Goal: Download file/media

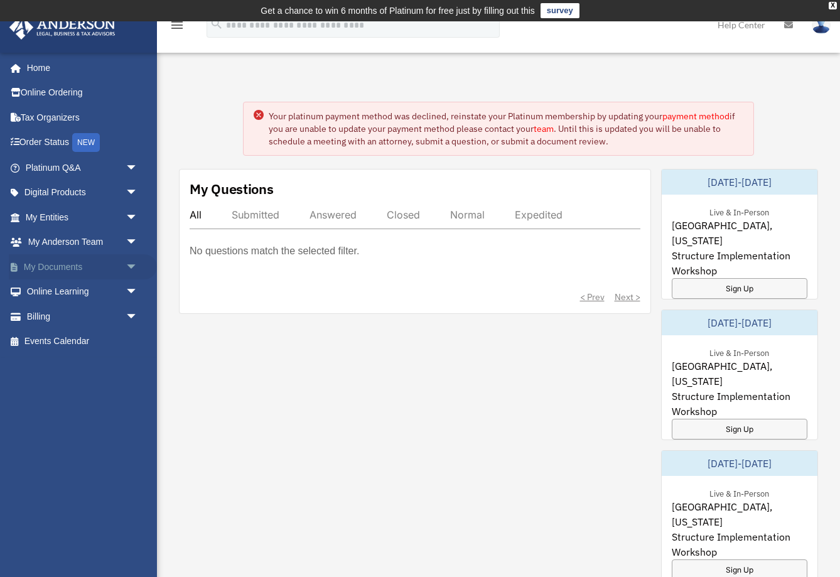
click at [87, 263] on link "My Documents arrow_drop_down" at bounding box center [83, 266] width 148 height 25
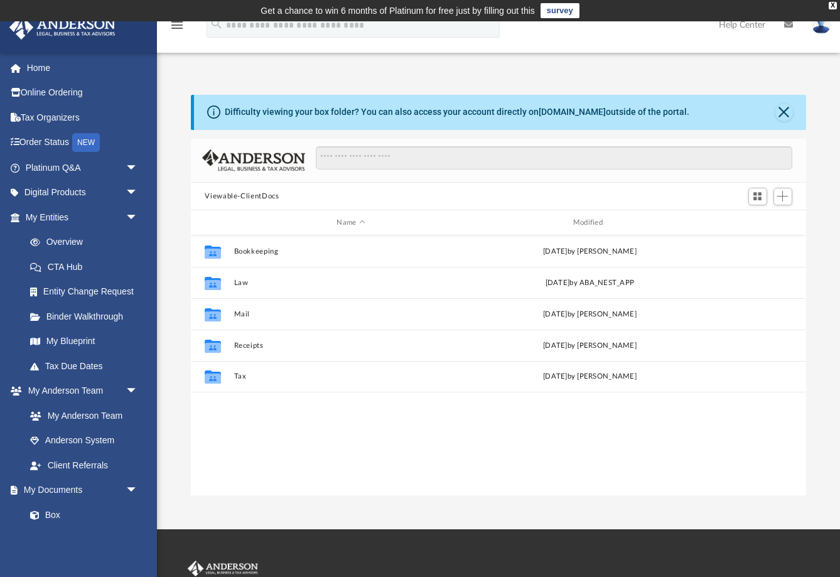
scroll to position [286, 615]
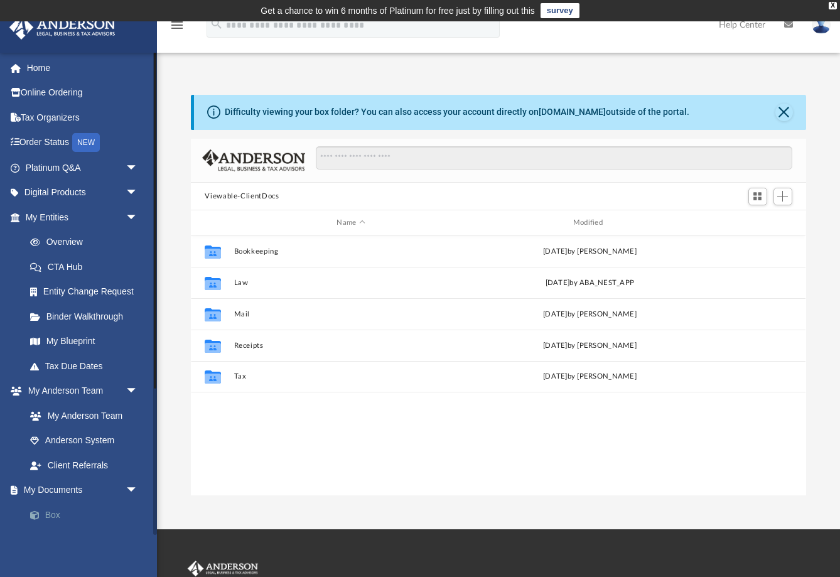
click at [53, 509] on link "Box" at bounding box center [87, 514] width 139 height 25
click at [40, 511] on span at bounding box center [41, 515] width 8 height 9
click at [54, 508] on link "Box" at bounding box center [87, 514] width 139 height 25
click at [54, 507] on link "Box" at bounding box center [87, 514] width 139 height 25
click at [52, 509] on link "Box" at bounding box center [87, 514] width 139 height 25
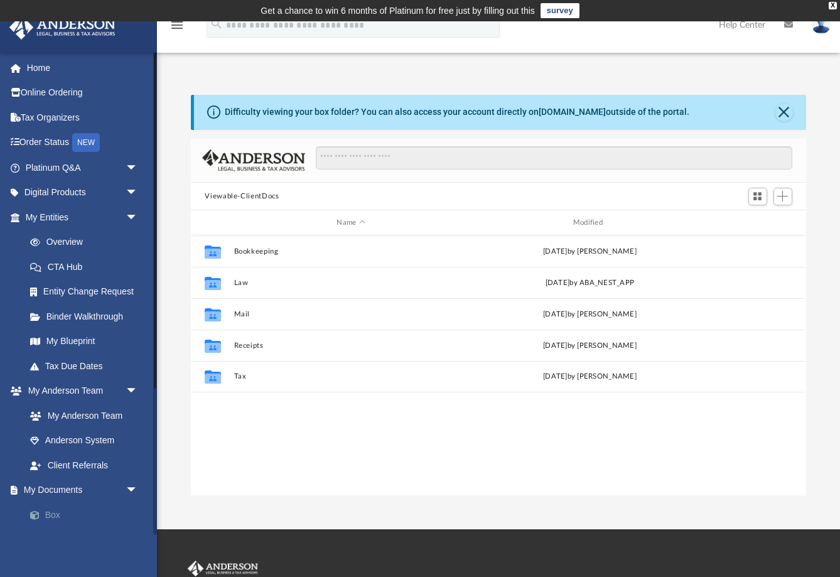
click at [52, 509] on link "Box" at bounding box center [87, 514] width 139 height 25
click at [52, 507] on link "Box" at bounding box center [87, 514] width 139 height 25
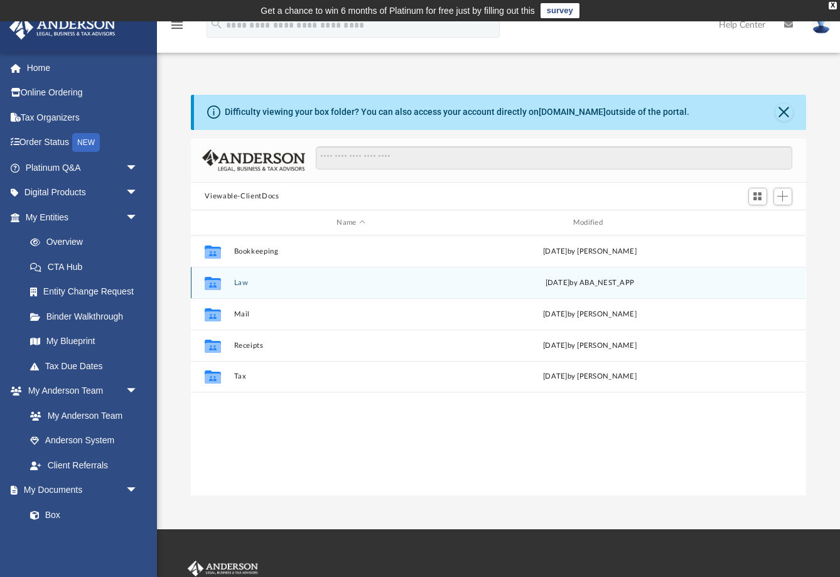
click at [253, 283] on button "Law" at bounding box center [351, 283] width 234 height 8
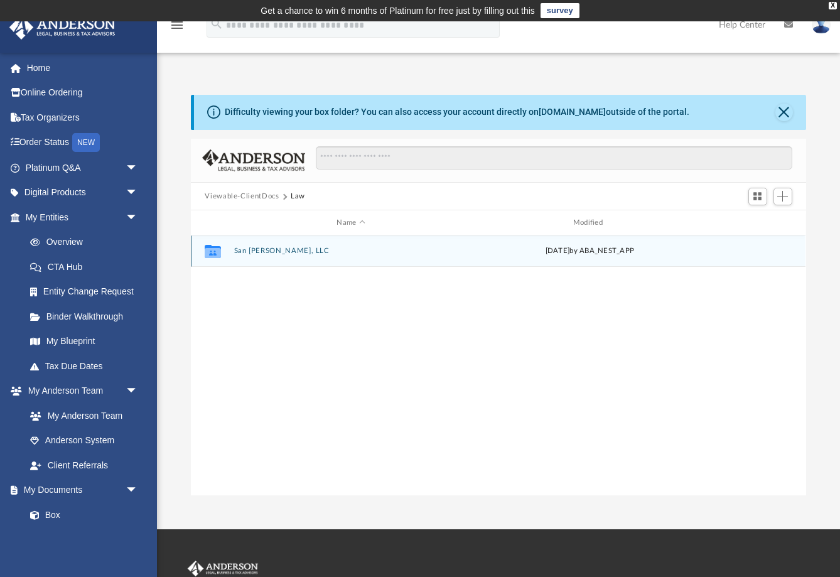
click at [267, 253] on button "San Agustin, LLC" at bounding box center [351, 251] width 234 height 8
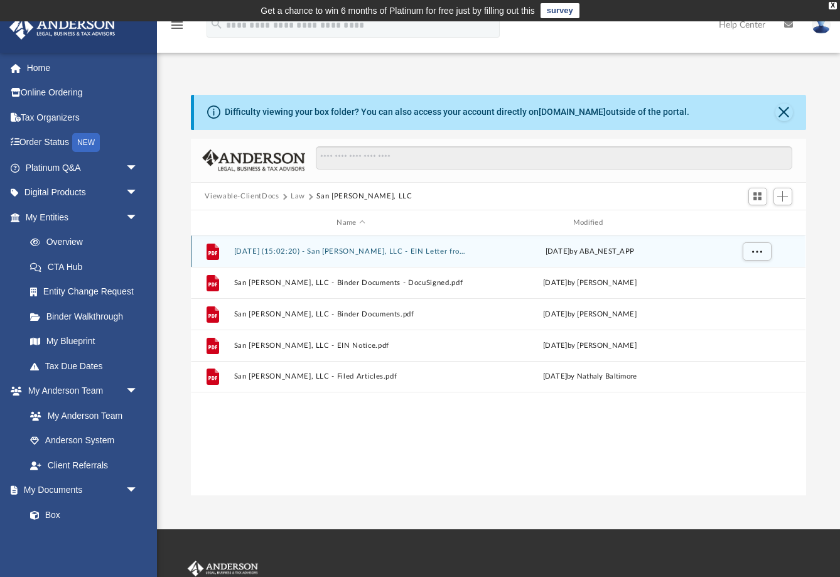
click at [419, 254] on button "[DATE] (15:02:20) - San [PERSON_NAME], LLC - EIN Letter from IRS.pdf" at bounding box center [351, 251] width 234 height 8
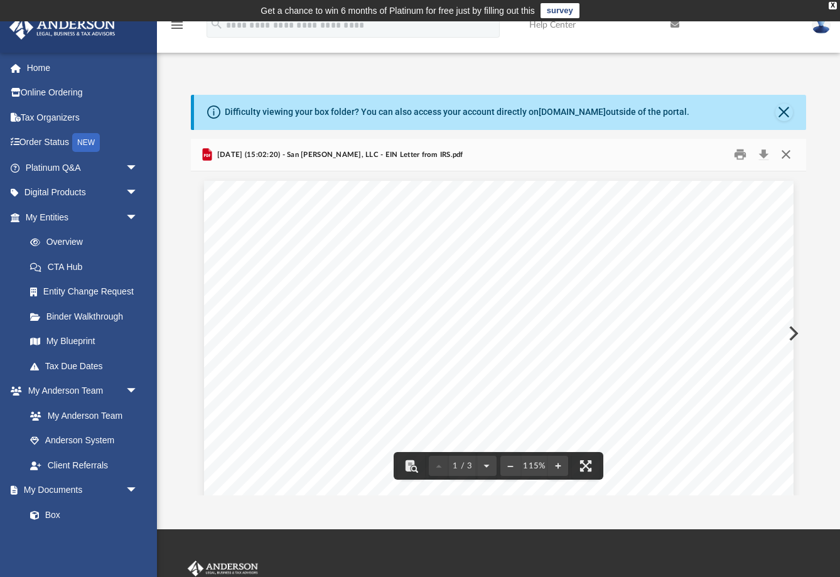
click at [786, 156] on button "Close" at bounding box center [786, 154] width 23 height 19
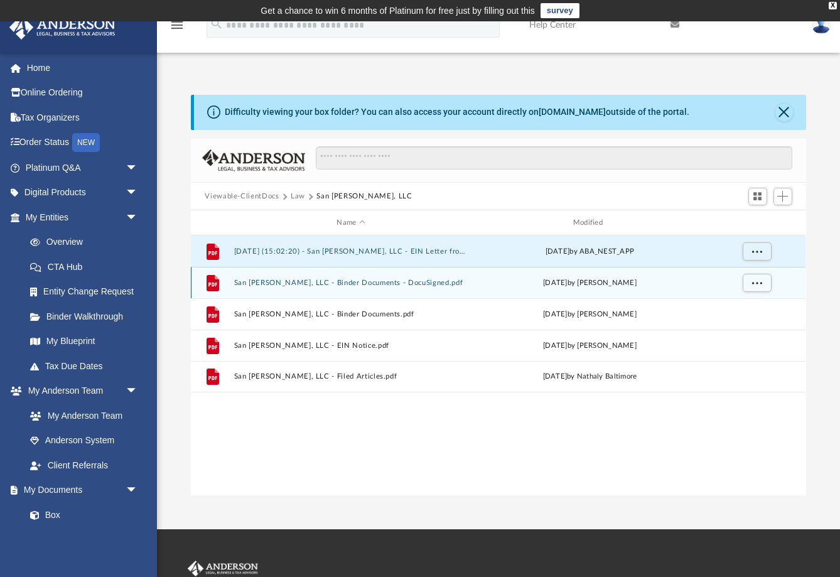
click at [425, 281] on button "San [PERSON_NAME], LLC - Binder Documents - DocuSigned.pdf" at bounding box center [351, 283] width 234 height 8
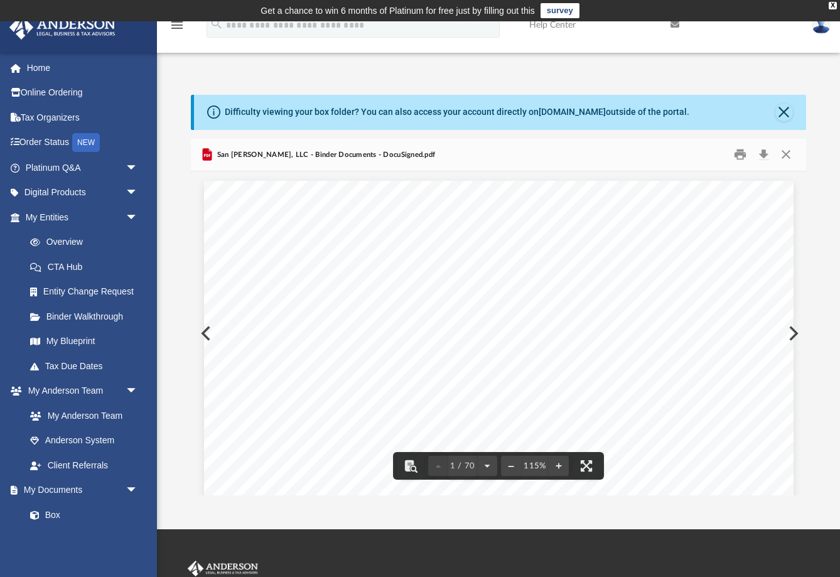
click at [793, 276] on div "Marlon Portiz 27221 Golden Willow Way Santa Clarita , California 91387 Re: San …" at bounding box center [499, 562] width 590 height 763
click at [782, 156] on button "Close" at bounding box center [786, 154] width 23 height 19
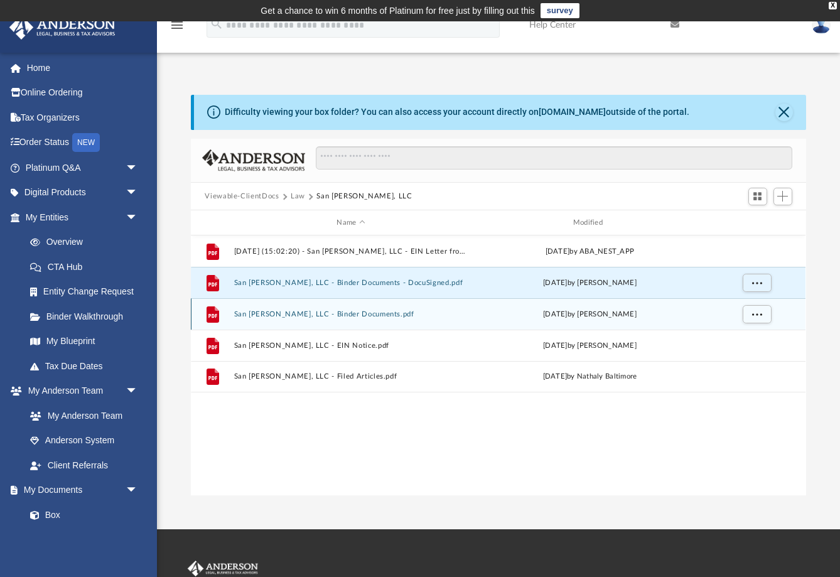
click at [361, 318] on button "San [PERSON_NAME], LLC - Binder Documents.pdf" at bounding box center [351, 314] width 234 height 8
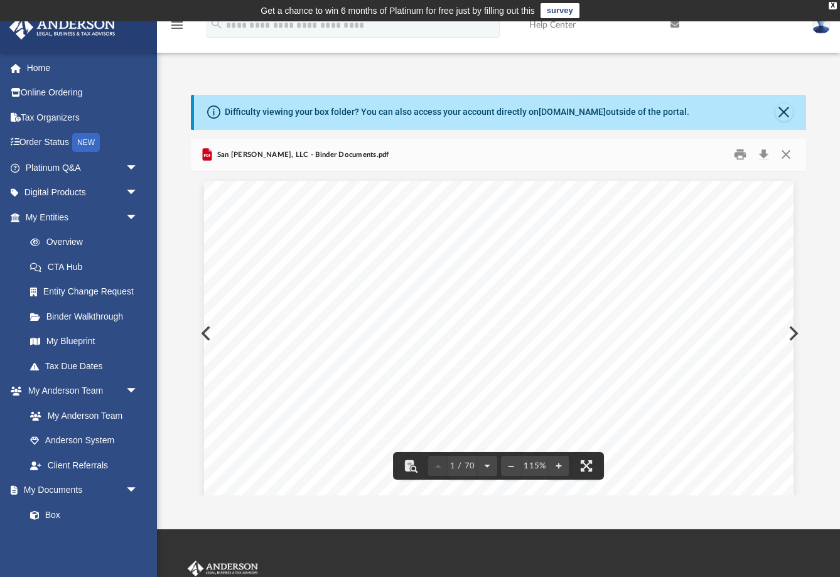
click at [793, 299] on div "Marlon Portiz 27221 Golden Willow Way Santa Clarita , California 91387 Re: San …" at bounding box center [499, 562] width 590 height 763
click at [788, 152] on button "Close" at bounding box center [786, 154] width 23 height 19
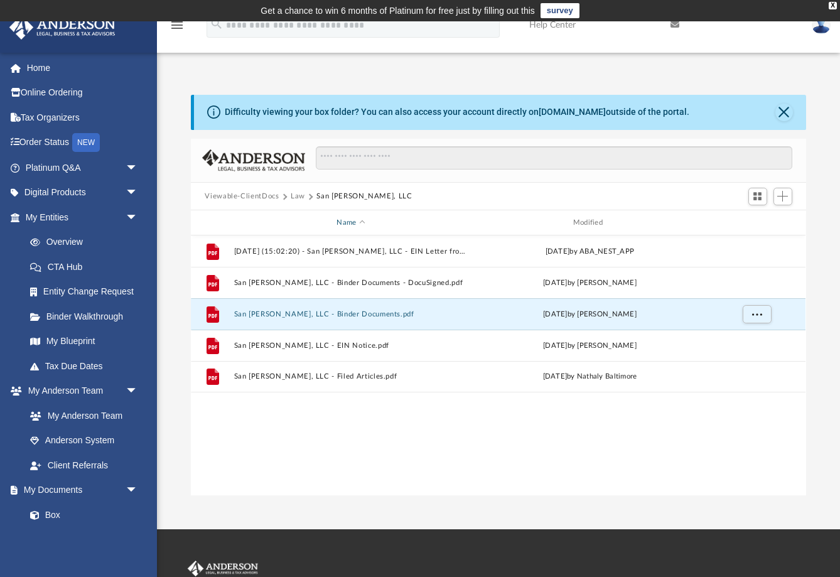
click at [364, 223] on span "Name" at bounding box center [362, 222] width 5 height 5
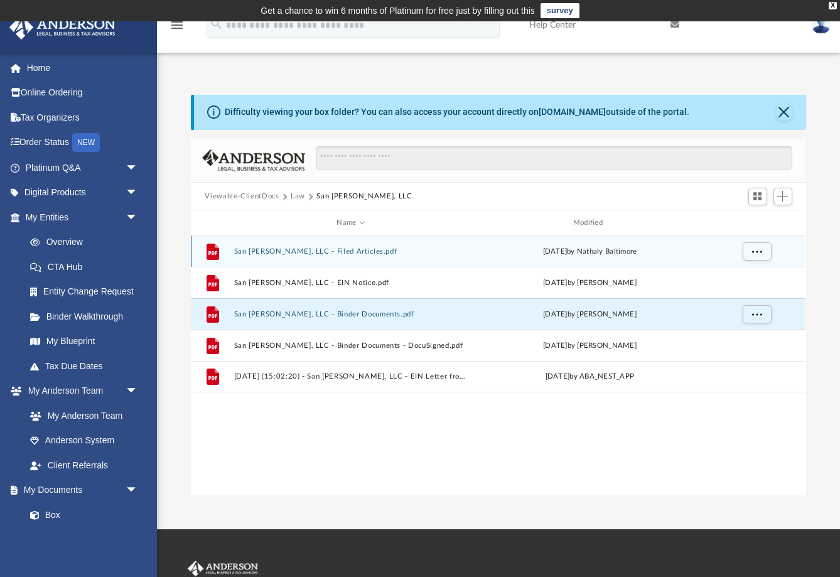
click at [357, 256] on div "File San [PERSON_NAME], LLC - Filed Articles.pdf [DATE] by Nathaly Baltimore" at bounding box center [498, 251] width 615 height 31
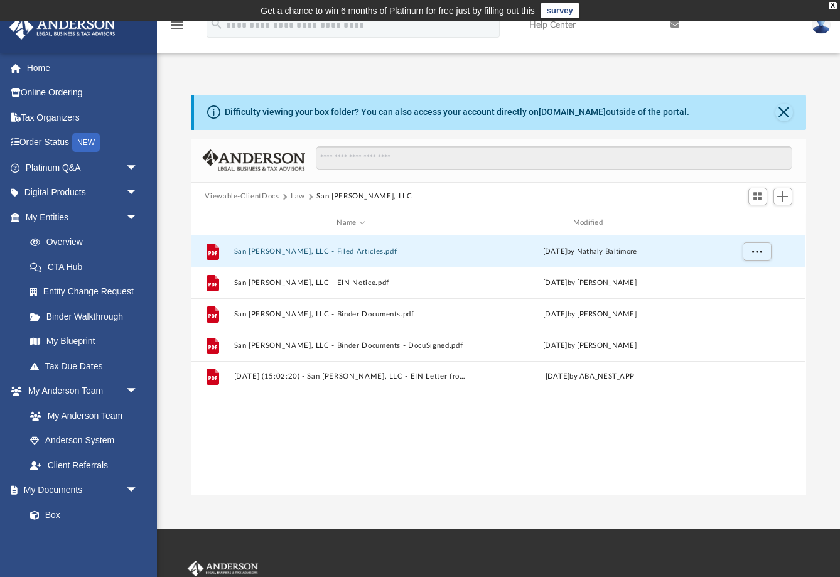
click at [356, 251] on button "San [PERSON_NAME], LLC - Filed Articles.pdf" at bounding box center [351, 251] width 234 height 8
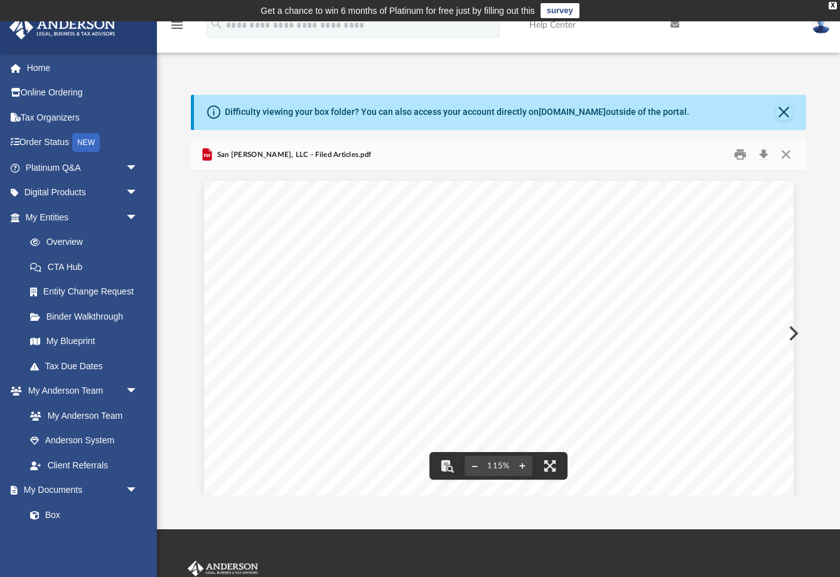
click at [823, 230] on div "Difficulty viewing your box folder? You can also access your account directly o…" at bounding box center [498, 295] width 683 height 401
click at [785, 153] on button "Close" at bounding box center [786, 154] width 23 height 19
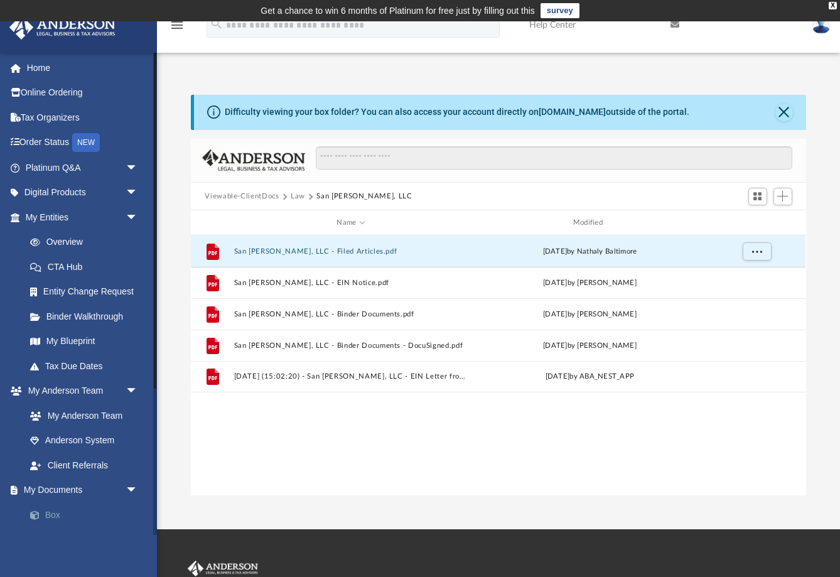
click at [48, 514] on link "Box" at bounding box center [87, 514] width 139 height 25
click at [130, 528] on link "Meeting Minutes" at bounding box center [87, 540] width 139 height 25
click at [50, 509] on link "Box" at bounding box center [87, 514] width 139 height 25
click at [112, 504] on link "Box" at bounding box center [87, 514] width 139 height 25
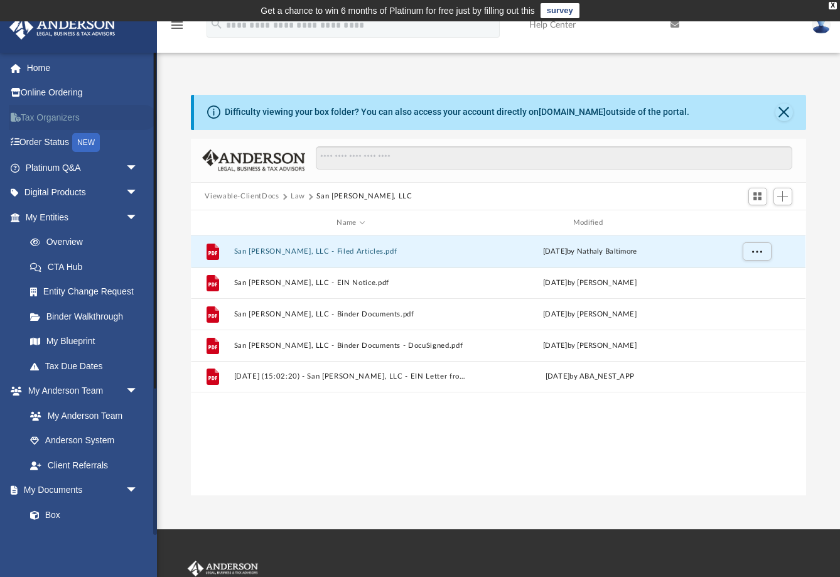
click at [136, 106] on link "Tax Organizers" at bounding box center [83, 117] width 148 height 25
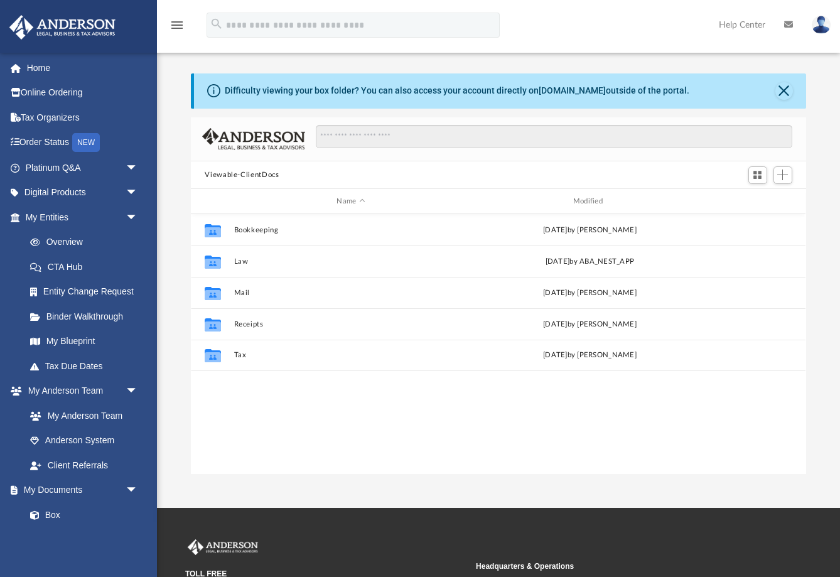
scroll to position [286, 615]
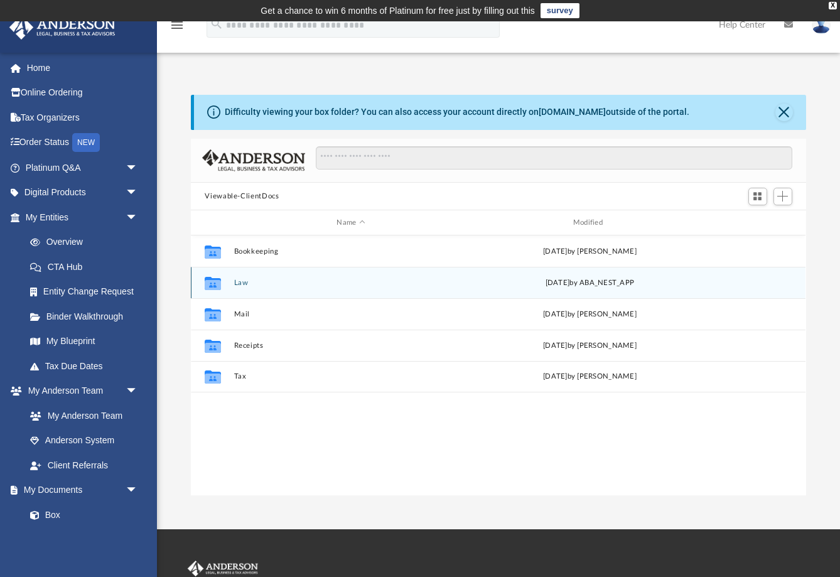
click at [269, 285] on button "Law" at bounding box center [351, 283] width 234 height 8
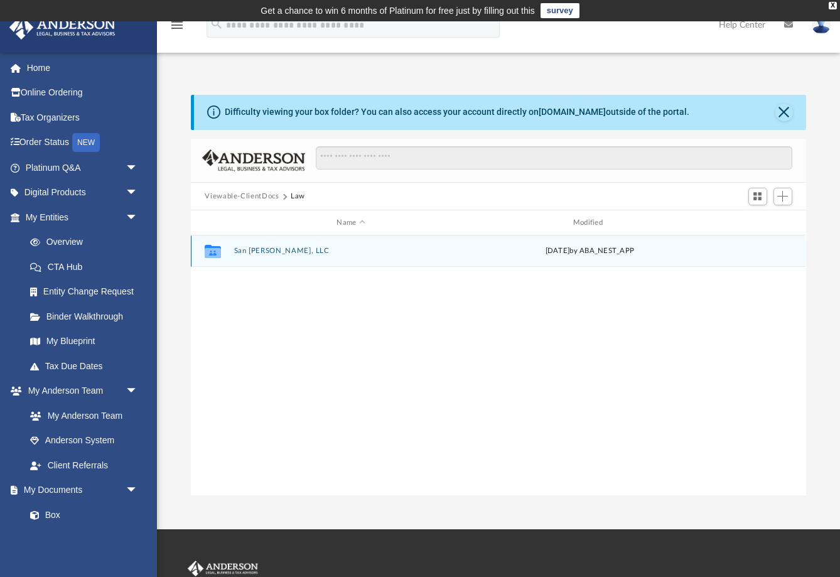
click at [276, 247] on button "San [PERSON_NAME], LLC" at bounding box center [351, 251] width 234 height 8
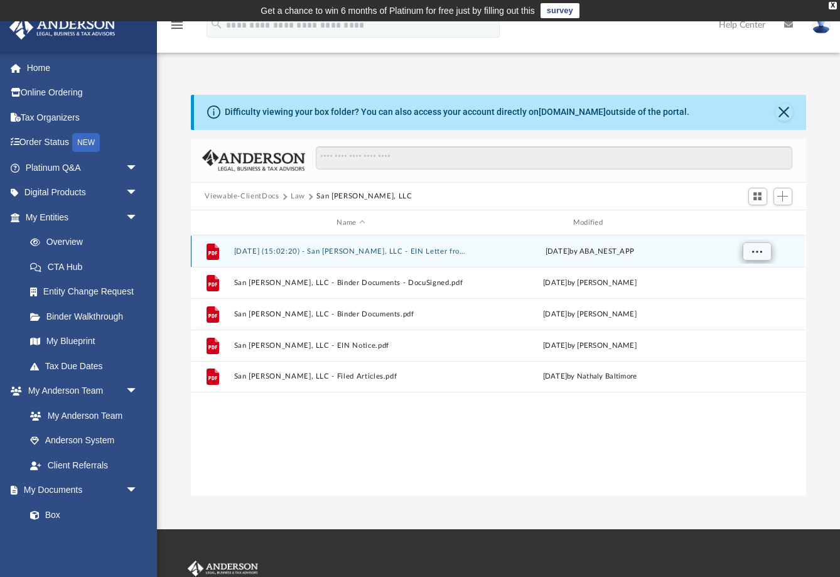
click at [759, 254] on span "More options" at bounding box center [757, 250] width 10 height 7
click at [585, 262] on div "File 2025.09.15 (15:02:20) - San Agustin, LLC - EIN Letter from IRS.pdf Mon Sep…" at bounding box center [498, 251] width 615 height 31
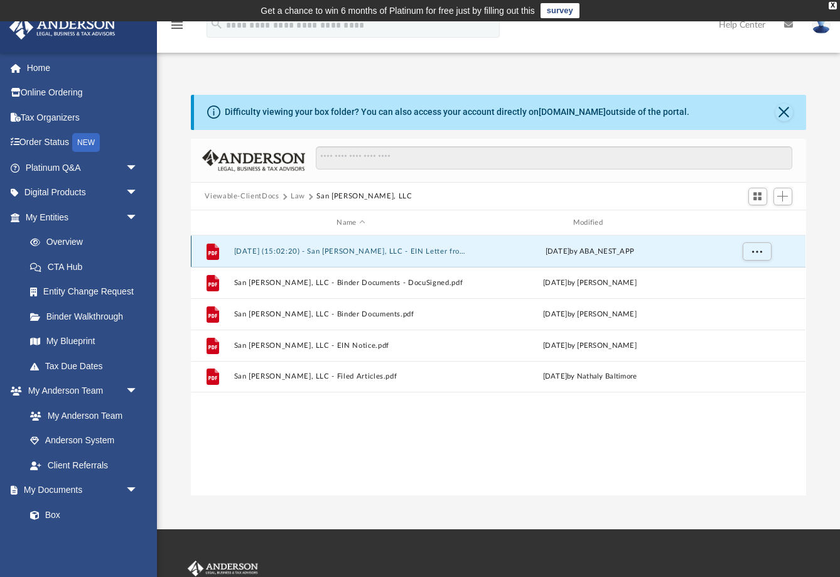
click at [504, 254] on div "Mon Sep 15 2025 by ABA_NEST_APP" at bounding box center [591, 251] width 234 height 11
click at [329, 253] on button "2025.09.15 (15:02:20) - San Agustin, LLC - EIN Letter from IRS.pdf" at bounding box center [351, 251] width 234 height 8
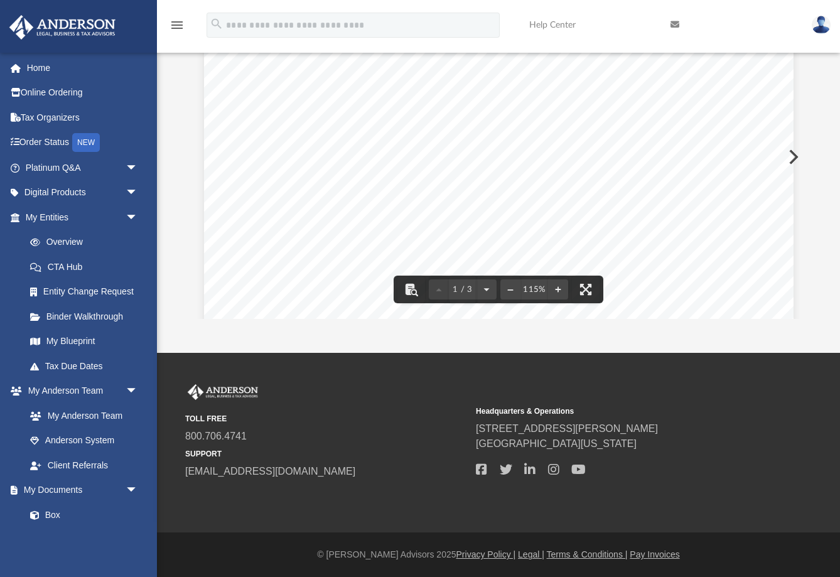
scroll to position [177, 0]
click at [796, 158] on button "Preview" at bounding box center [793, 156] width 28 height 35
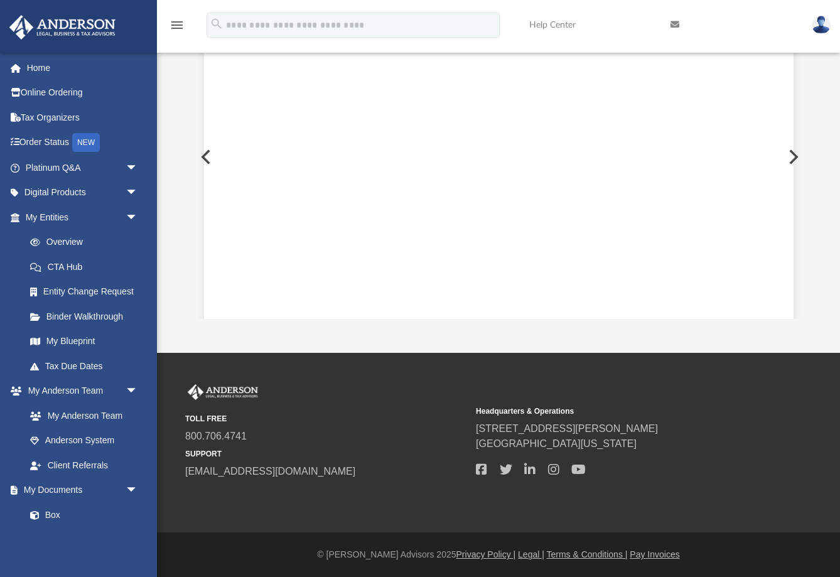
scroll to position [171, 0]
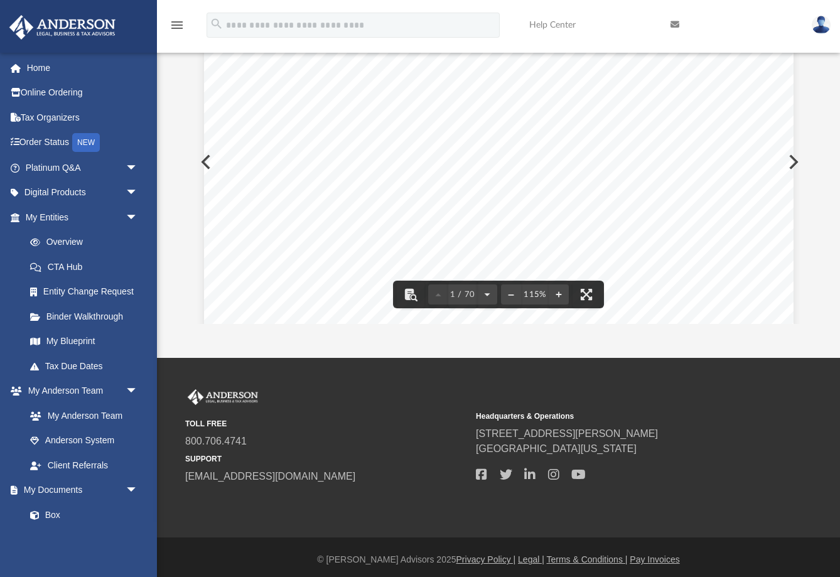
click at [205, 163] on div "Marlon Portiz 27221 Golden Willow Way Santa Clarita , California 91387 Re: San …" at bounding box center [499, 390] width 590 height 763
click at [205, 161] on div "Marlon Portiz 27221 Golden Willow Way Santa Clarita , California 91387 Re: San …" at bounding box center [499, 390] width 590 height 763
click at [208, 154] on div "Marlon Portiz 27221 Golden Willow Way Santa Clarita , California 91387 Re: San …" at bounding box center [499, 390] width 590 height 763
click at [203, 164] on button "Preview" at bounding box center [205, 161] width 28 height 35
click at [198, 28] on form "search" at bounding box center [353, 25] width 312 height 25
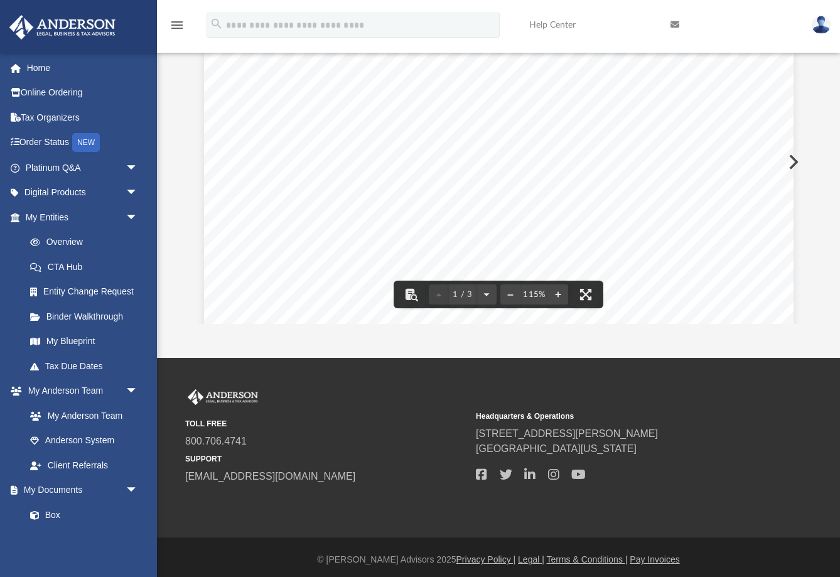
click at [187, 40] on div "menu" at bounding box center [177, 25] width 40 height 32
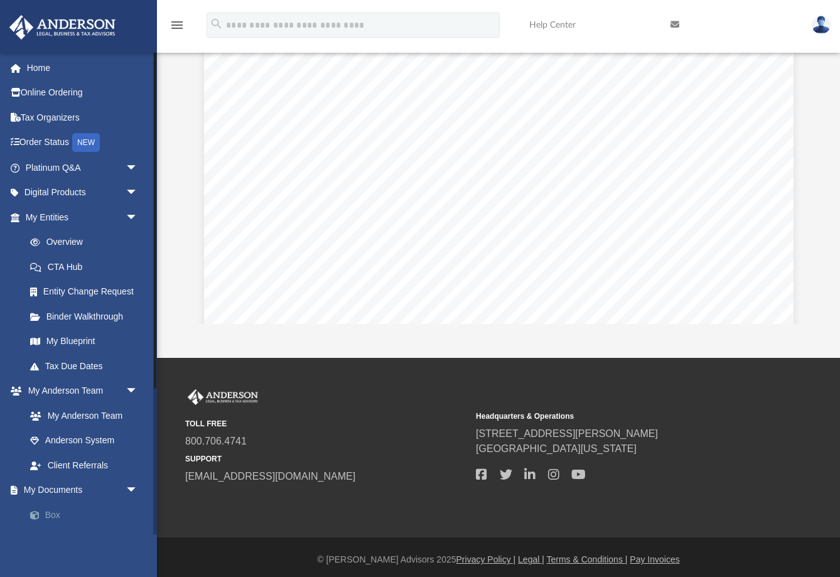
click at [52, 507] on link "Box" at bounding box center [87, 514] width 139 height 25
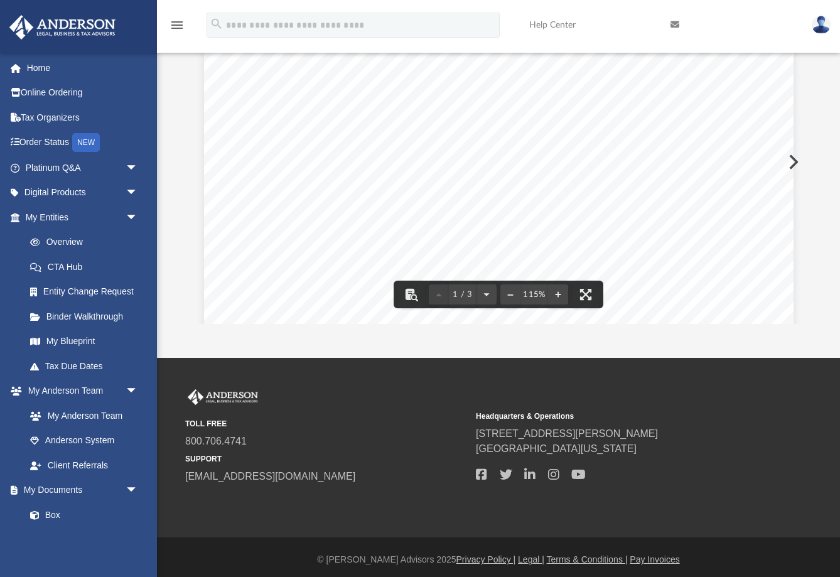
click at [187, 23] on div "menu" at bounding box center [177, 25] width 40 height 32
click at [674, 24] on icon at bounding box center [675, 24] width 9 height 9
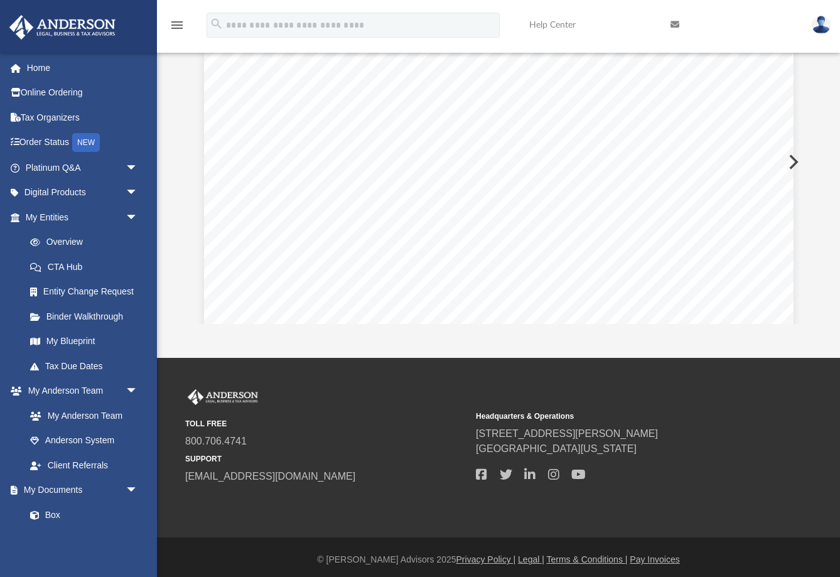
click at [794, 162] on button "Preview" at bounding box center [793, 161] width 28 height 35
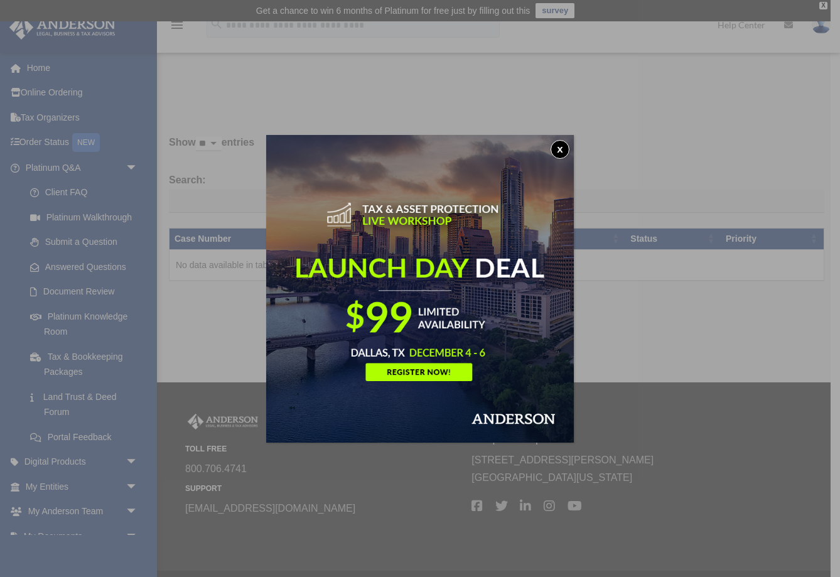
click at [560, 151] on button "x" at bounding box center [560, 149] width 19 height 19
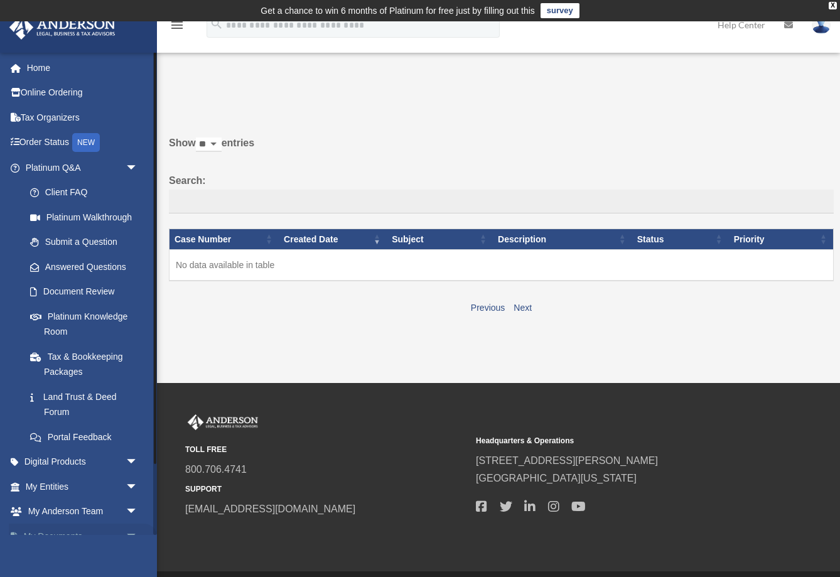
click at [79, 530] on link "My Documents arrow_drop_down" at bounding box center [83, 536] width 148 height 25
click at [58, 528] on link "My Documents arrow_drop_down" at bounding box center [83, 536] width 148 height 25
click at [143, 548] on div "balot73@sbcglobal.net Sign Out butsoy1118@gmail.com Home Online Ordering Tax Or…" at bounding box center [78, 340] width 157 height 577
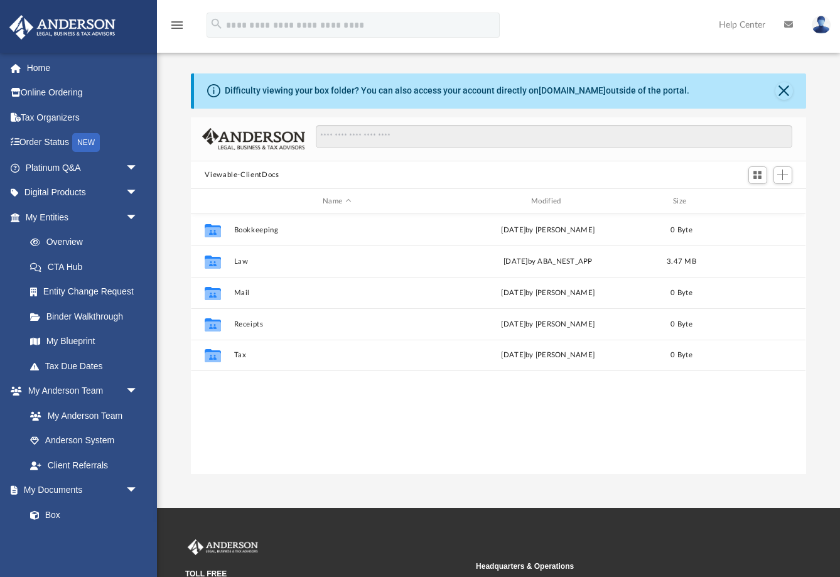
scroll to position [286, 615]
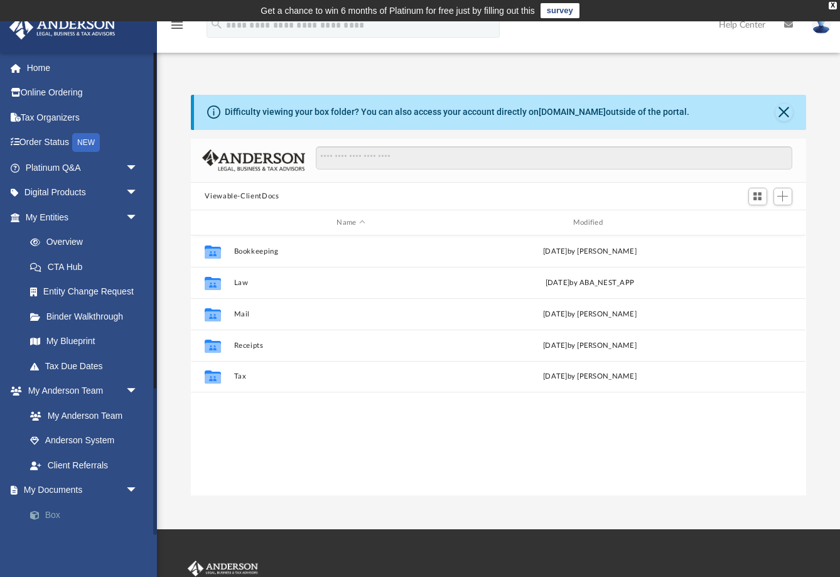
click at [62, 511] on link "Box" at bounding box center [87, 514] width 139 height 25
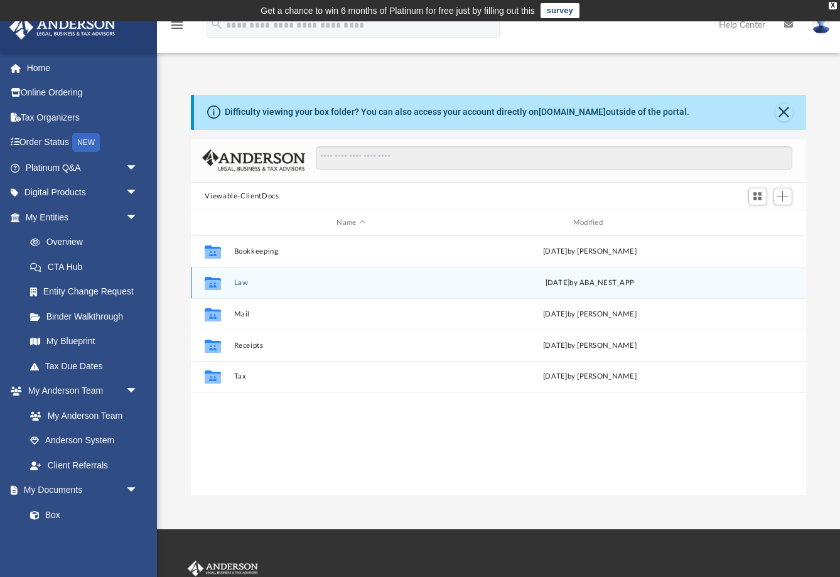
click at [259, 276] on div "Collaborated Folder Law [DATE] by ABA_NEST_APP" at bounding box center [498, 282] width 615 height 31
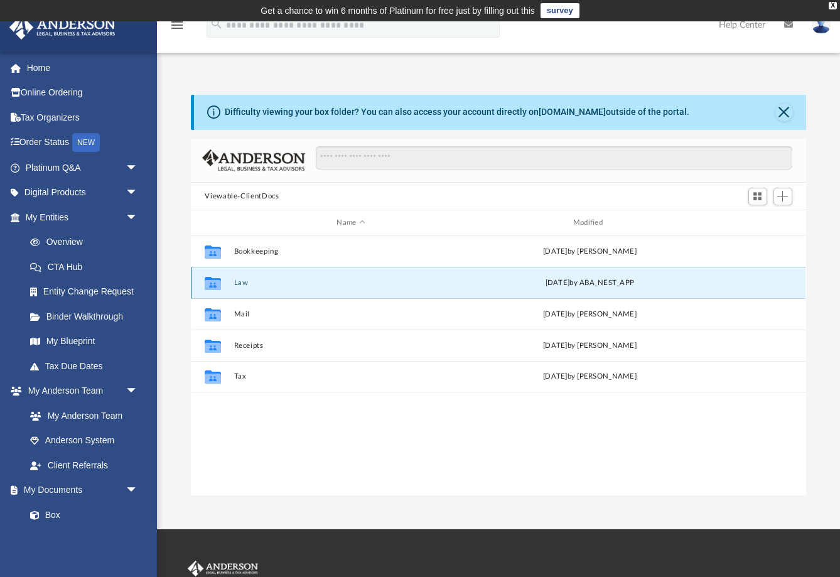
click at [236, 288] on div "Collaborated Folder Law [DATE] by ABA_NEST_APP" at bounding box center [498, 282] width 615 height 31
click at [237, 281] on button "Law" at bounding box center [351, 283] width 234 height 8
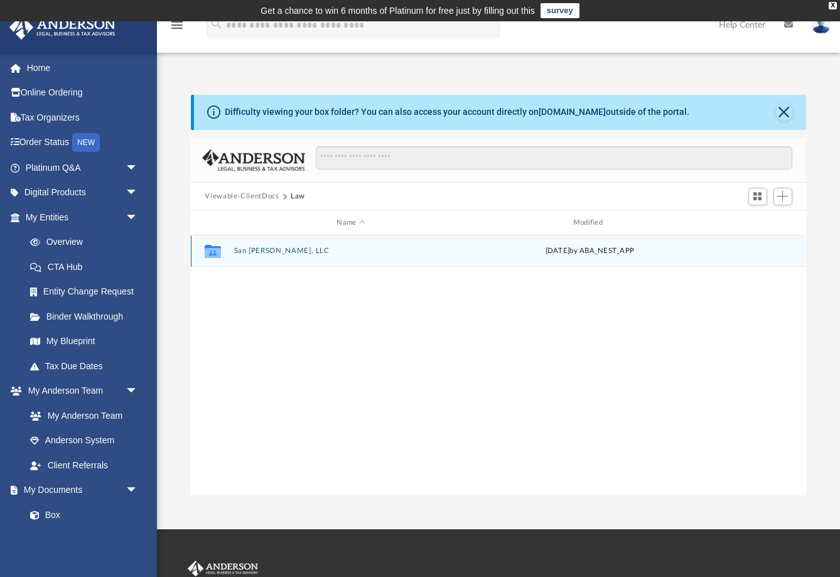
click at [258, 253] on button "San [PERSON_NAME], LLC" at bounding box center [351, 251] width 234 height 8
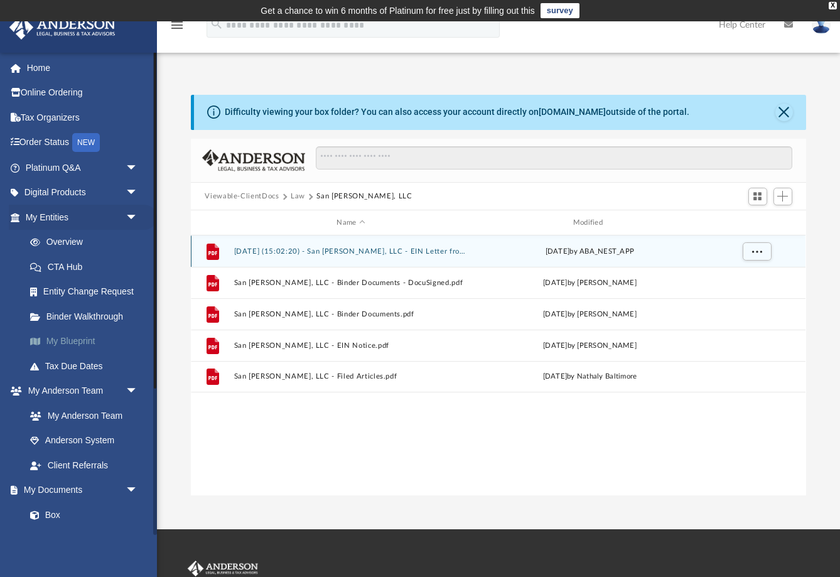
scroll to position [0, 0]
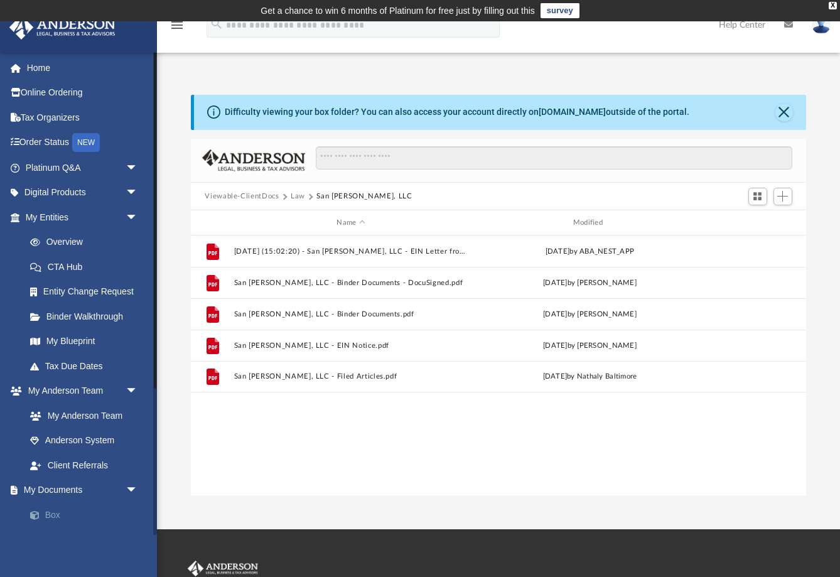
click at [51, 514] on link "Box" at bounding box center [87, 514] width 139 height 25
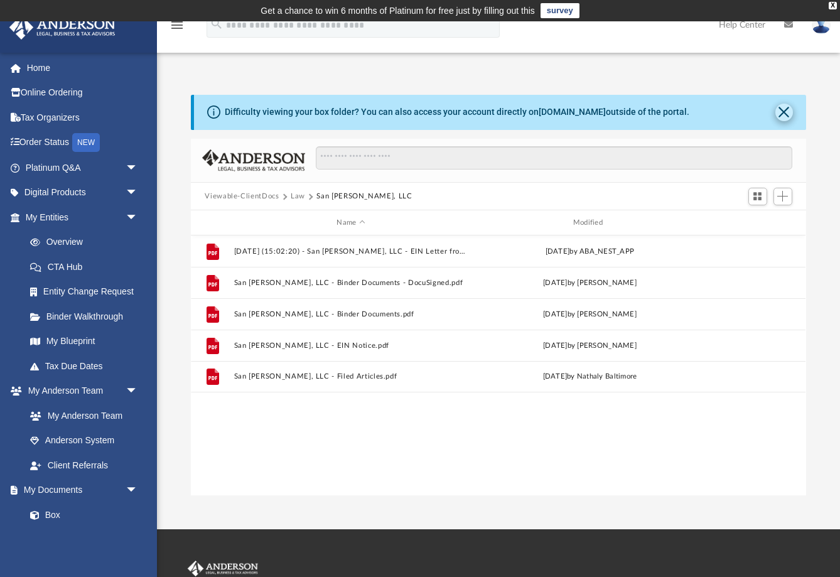
click at [779, 108] on button "Close" at bounding box center [785, 113] width 18 height 18
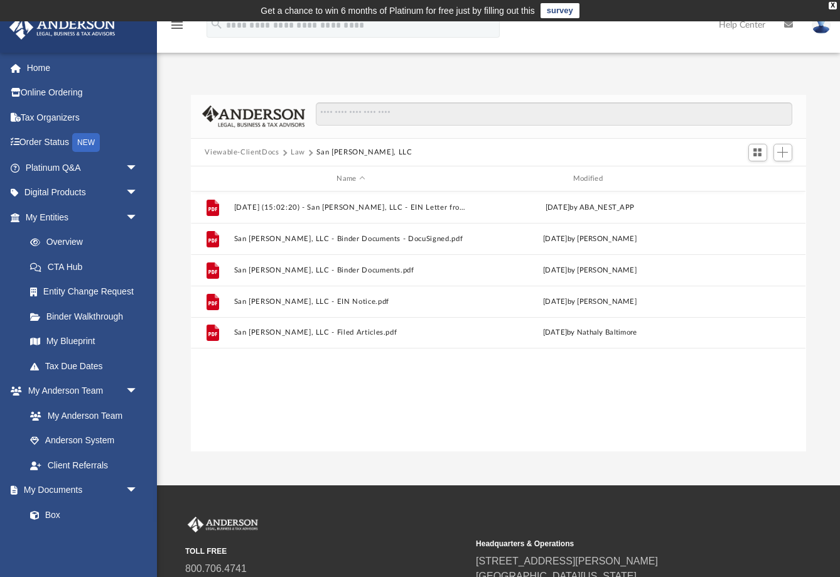
click at [790, 24] on icon at bounding box center [789, 24] width 9 height 9
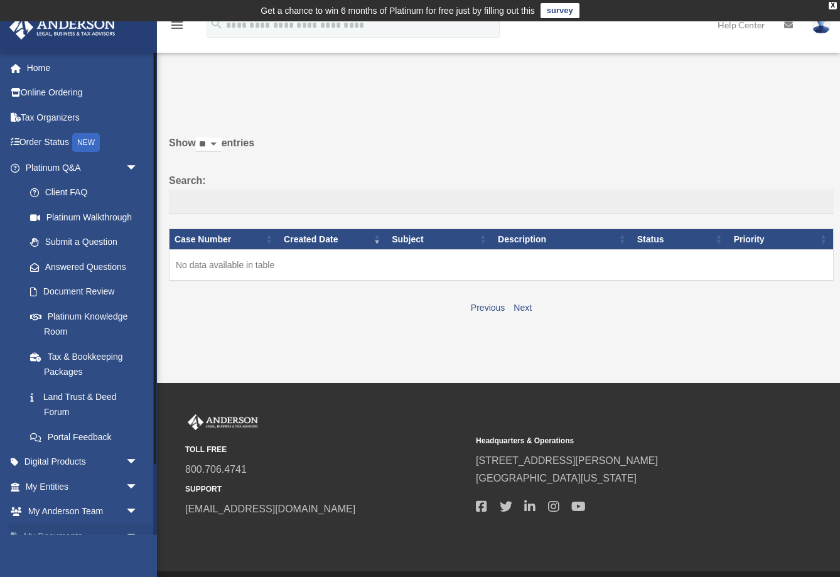
click at [94, 529] on link "My Documents arrow_drop_down" at bounding box center [83, 536] width 148 height 25
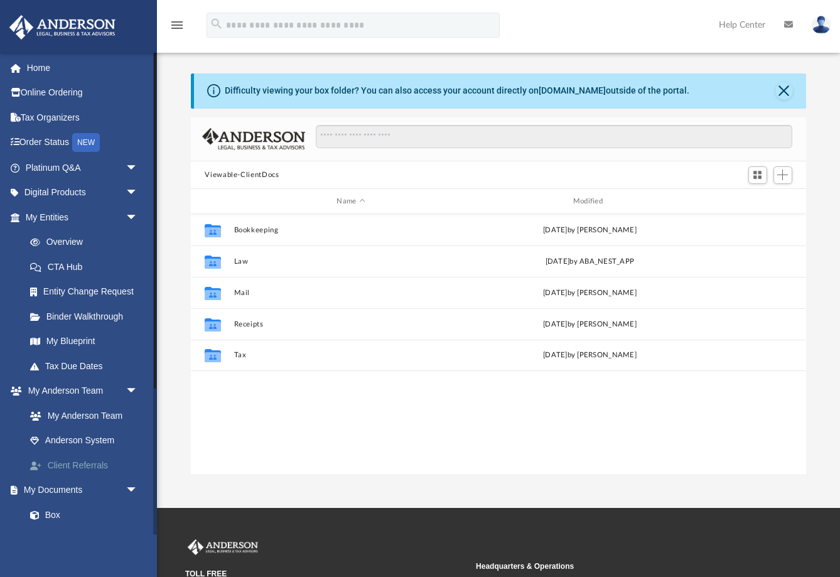
scroll to position [1, 1]
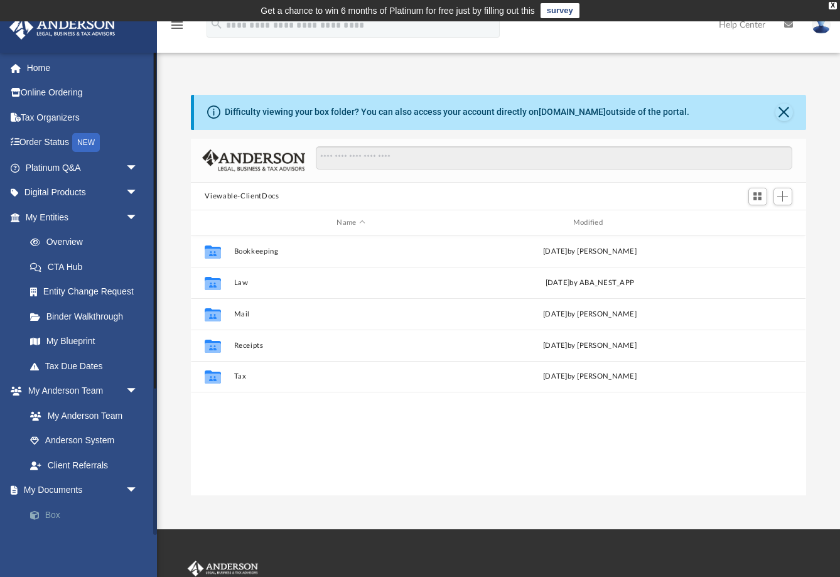
click at [83, 508] on link "Box" at bounding box center [87, 514] width 139 height 25
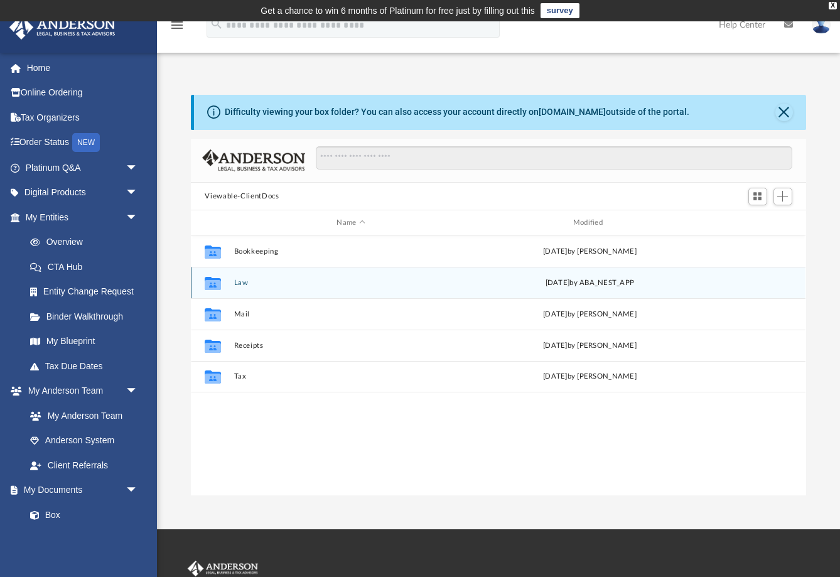
click at [233, 275] on div "Collaborated Folder Law [DATE] by ABA_NEST_APP" at bounding box center [498, 282] width 615 height 31
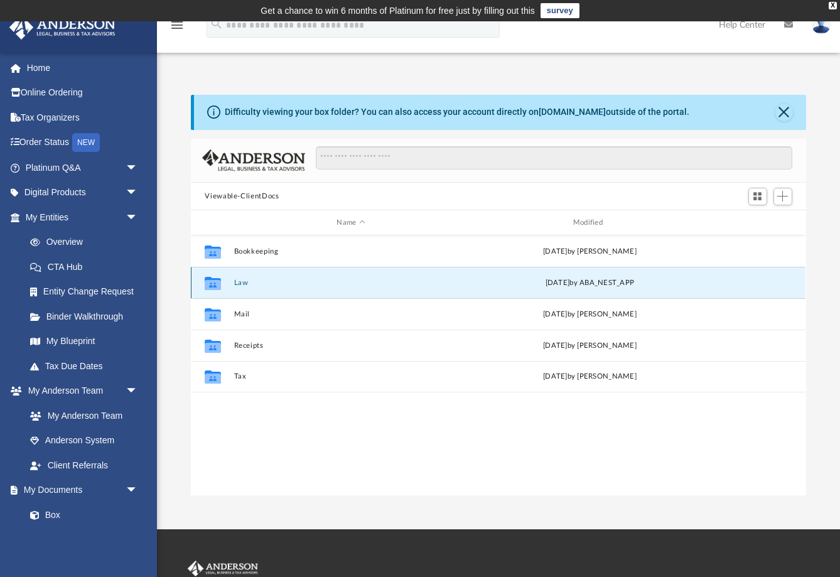
click at [323, 283] on button "Law" at bounding box center [351, 283] width 234 height 8
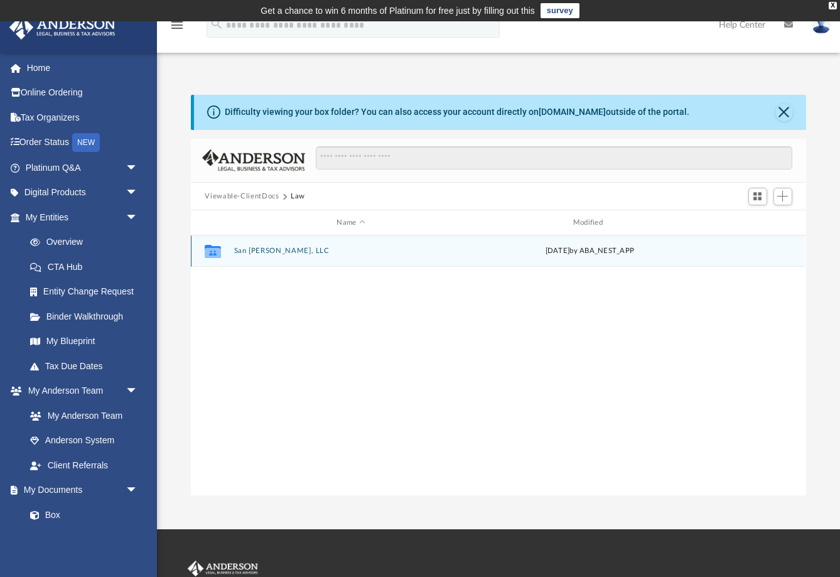
click at [280, 247] on button "San [PERSON_NAME], LLC" at bounding box center [351, 251] width 234 height 8
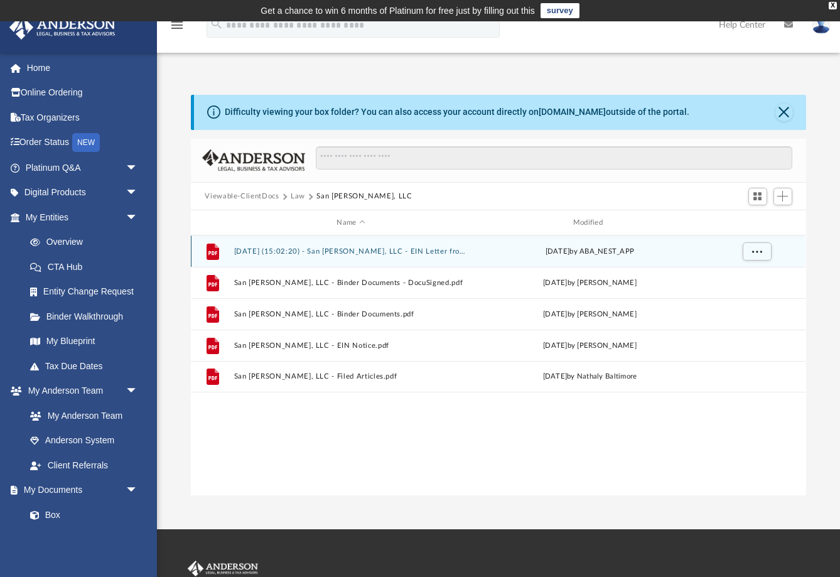
click at [409, 253] on button "[DATE] (15:02:20) - San [PERSON_NAME], LLC - EIN Letter from IRS.pdf" at bounding box center [351, 251] width 234 height 8
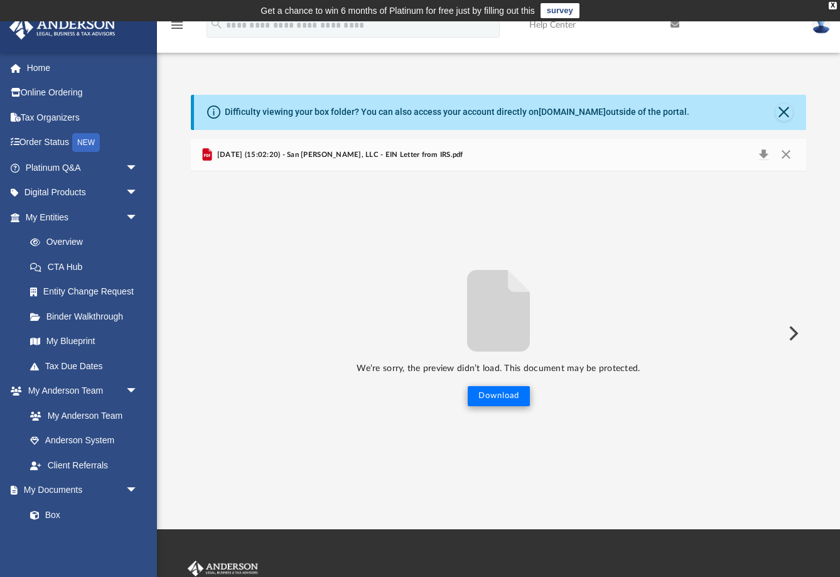
click at [513, 399] on button "Download" at bounding box center [499, 396] width 62 height 20
click at [784, 149] on button "Close" at bounding box center [786, 155] width 23 height 18
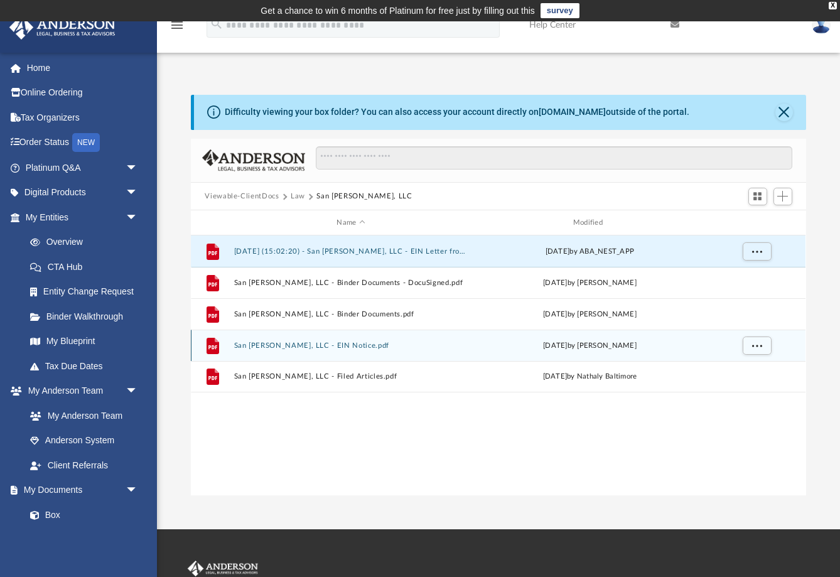
click at [374, 339] on div "File San [PERSON_NAME], LLC - EIN Notice.pdf [DATE] by [PERSON_NAME]" at bounding box center [498, 345] width 615 height 31
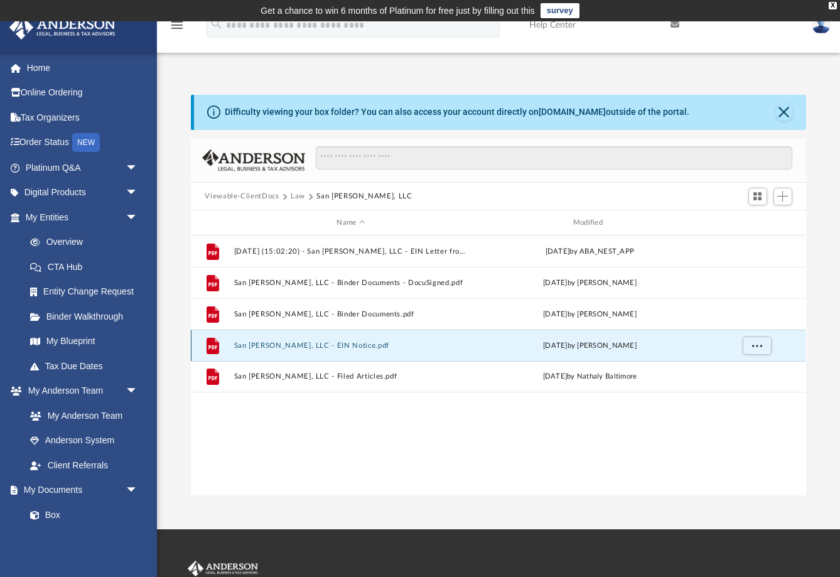
click at [374, 339] on div "File San [PERSON_NAME], LLC - EIN Notice.pdf [DATE] by [PERSON_NAME]" at bounding box center [498, 345] width 615 height 31
click at [400, 343] on button "San [PERSON_NAME], LLC - EIN Notice.pdf" at bounding box center [351, 346] width 234 height 8
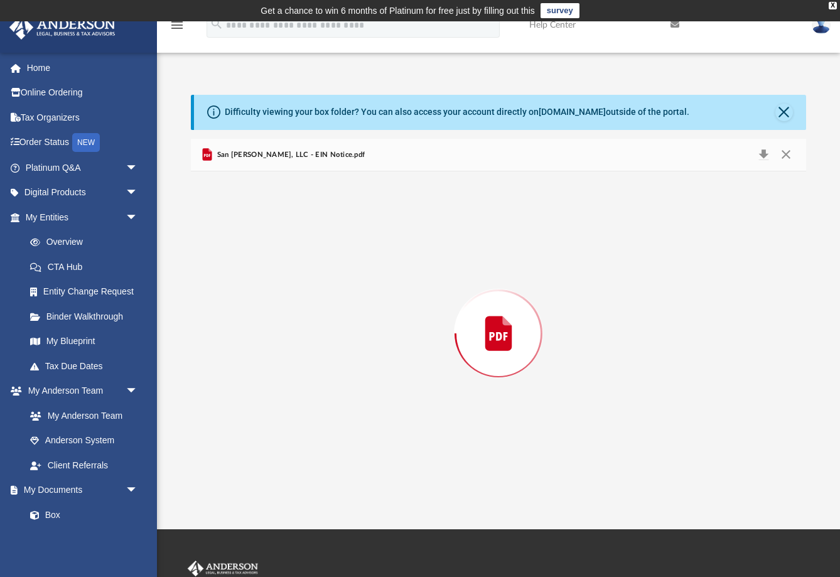
click at [400, 343] on div "Preview" at bounding box center [498, 333] width 615 height 324
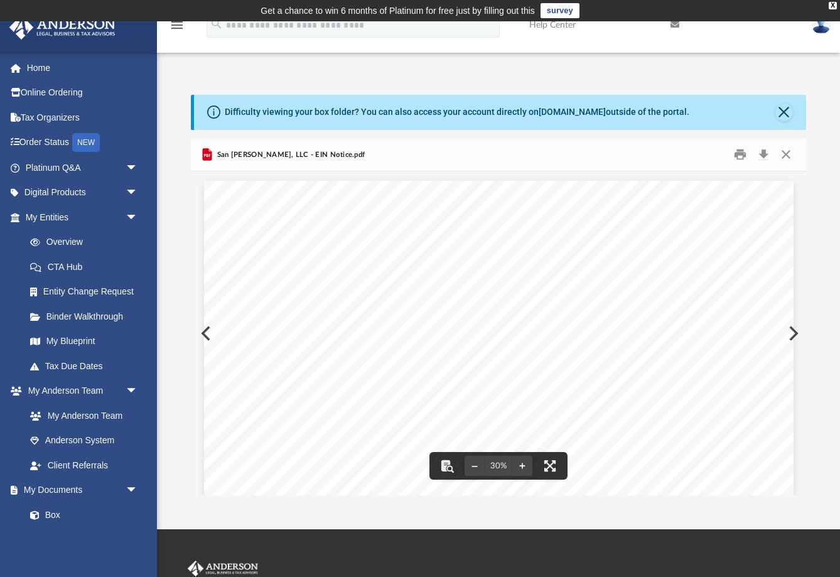
click at [199, 329] on button "Preview" at bounding box center [205, 333] width 28 height 35
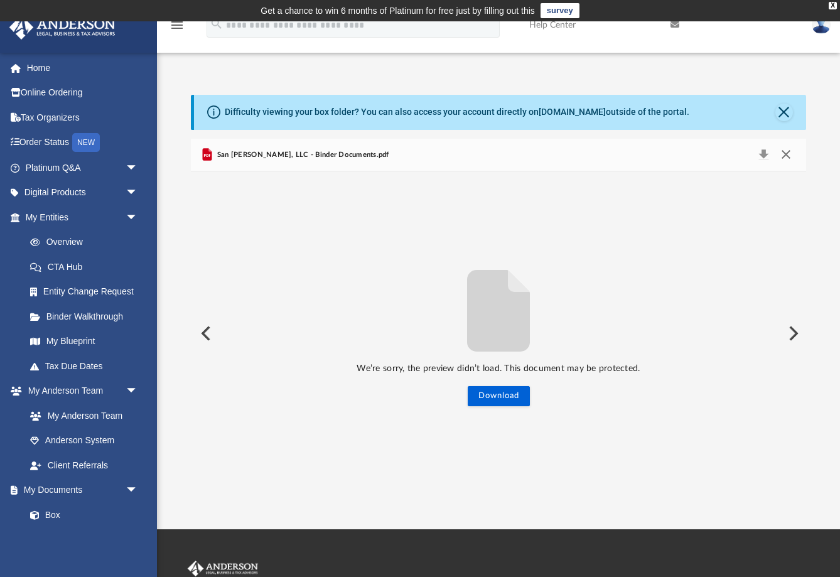
click at [787, 153] on button "Close" at bounding box center [786, 155] width 23 height 18
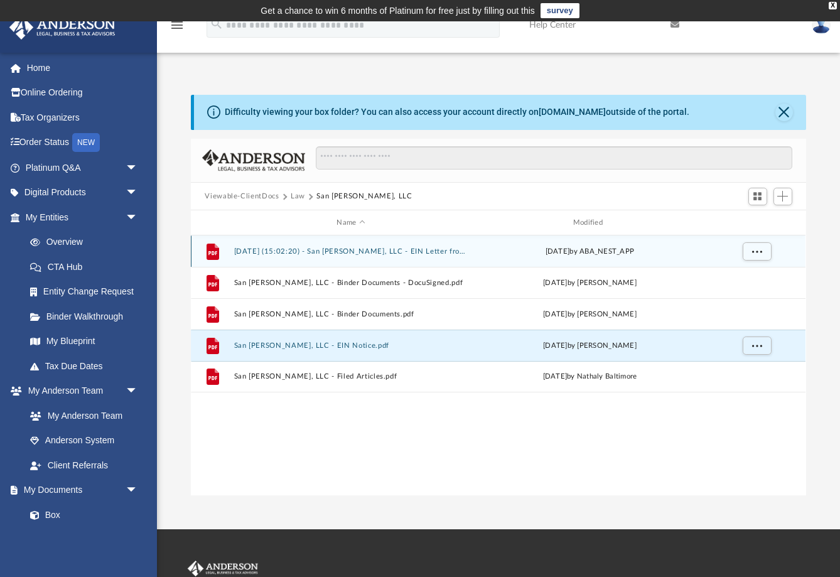
click at [476, 247] on div "[DATE] by ABA_NEST_APP" at bounding box center [591, 251] width 234 height 11
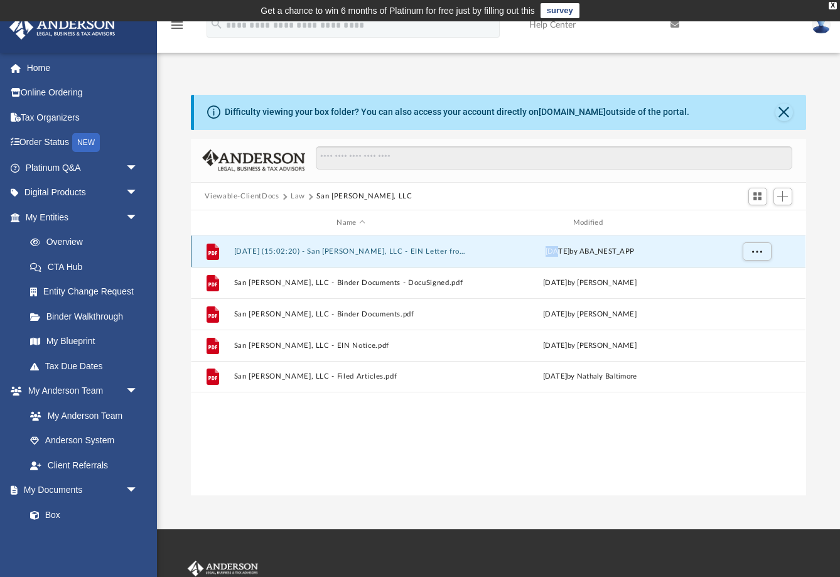
click at [476, 247] on div "[DATE] by ABA_NEST_APP" at bounding box center [591, 251] width 234 height 11
click at [327, 254] on button "[DATE] (15:02:20) - San [PERSON_NAME], LLC - EIN Letter from IRS.pdf" at bounding box center [351, 251] width 234 height 8
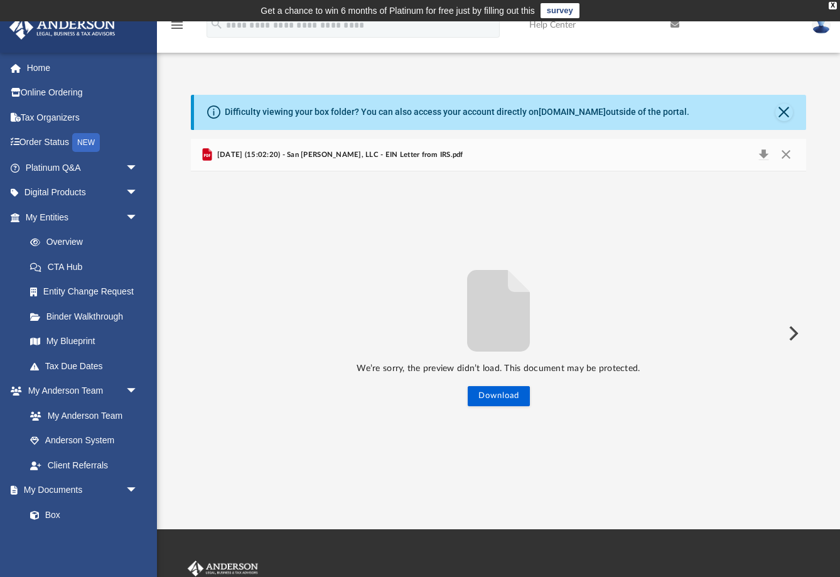
click at [426, 152] on span "[DATE] (15:02:20) - San [PERSON_NAME], LLC - EIN Letter from IRS.pdf" at bounding box center [339, 154] width 249 height 11
click at [789, 109] on button "Close" at bounding box center [785, 113] width 18 height 18
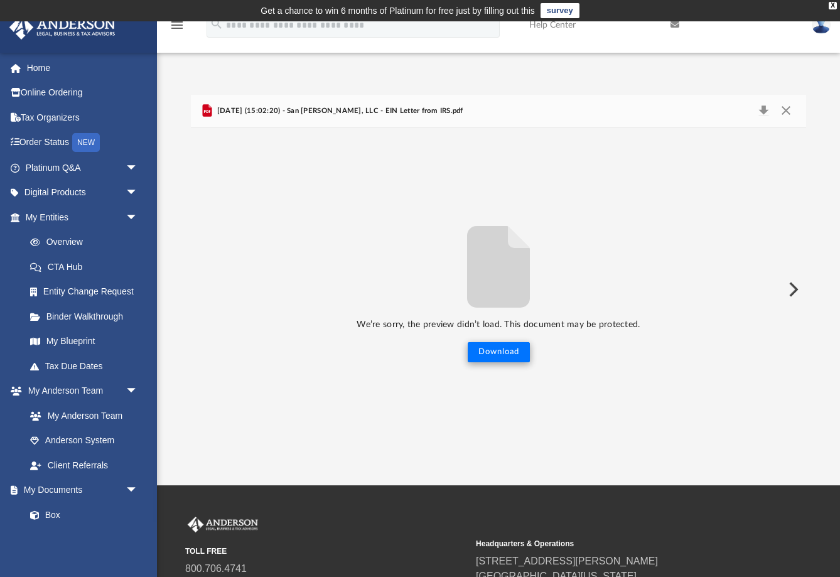
click at [518, 352] on button "Download" at bounding box center [499, 352] width 62 height 20
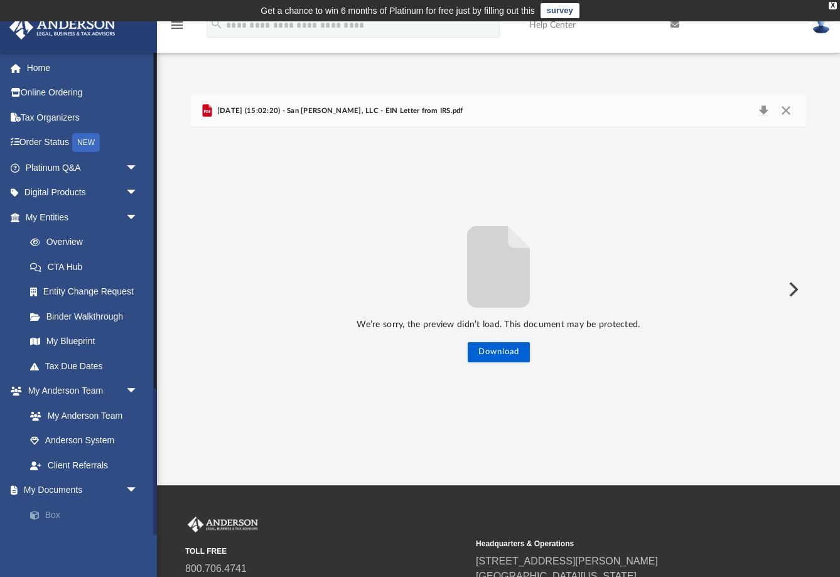
click at [63, 510] on link "Box" at bounding box center [87, 514] width 139 height 25
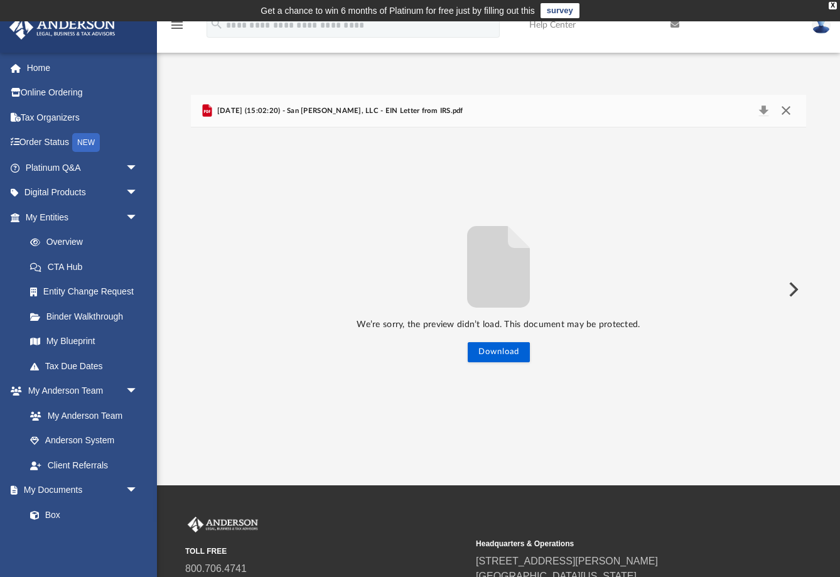
click at [786, 113] on button "Close" at bounding box center [786, 111] width 23 height 18
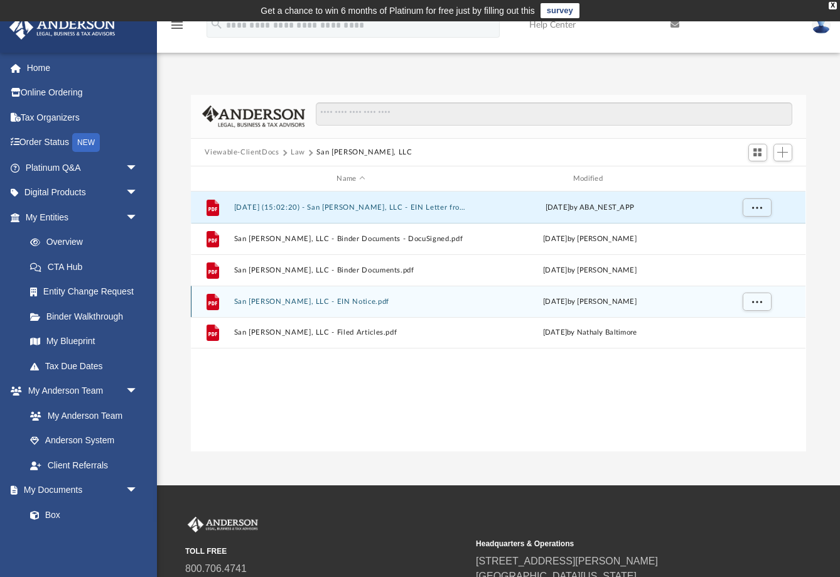
click at [367, 303] on button "San [PERSON_NAME], LLC - EIN Notice.pdf" at bounding box center [351, 302] width 234 height 8
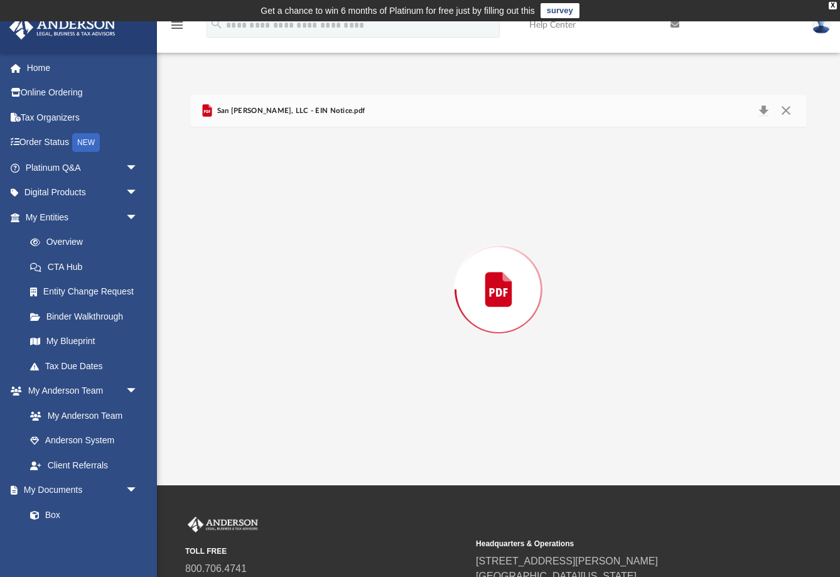
click at [367, 303] on div "Preview" at bounding box center [498, 290] width 615 height 324
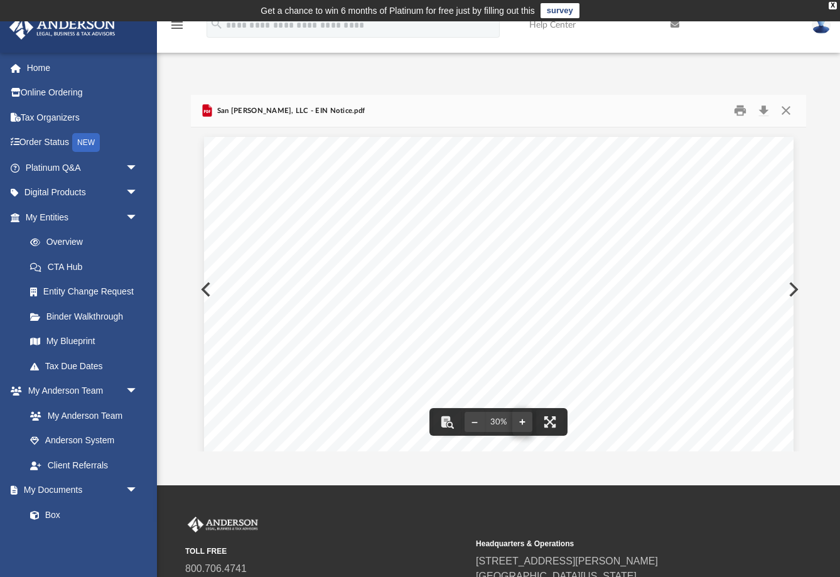
click at [523, 423] on button "File preview" at bounding box center [523, 422] width 20 height 28
click at [528, 423] on button "File preview" at bounding box center [523, 422] width 20 height 28
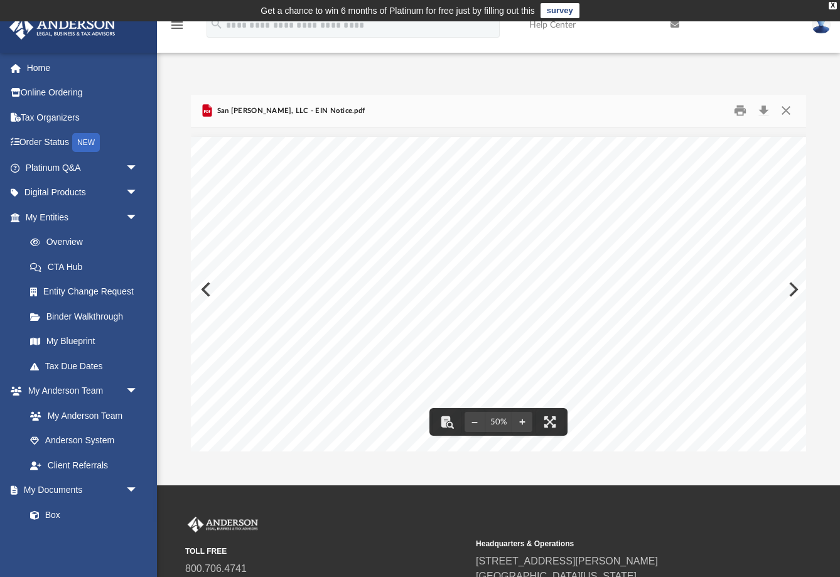
click at [785, 114] on button "Close" at bounding box center [786, 110] width 23 height 19
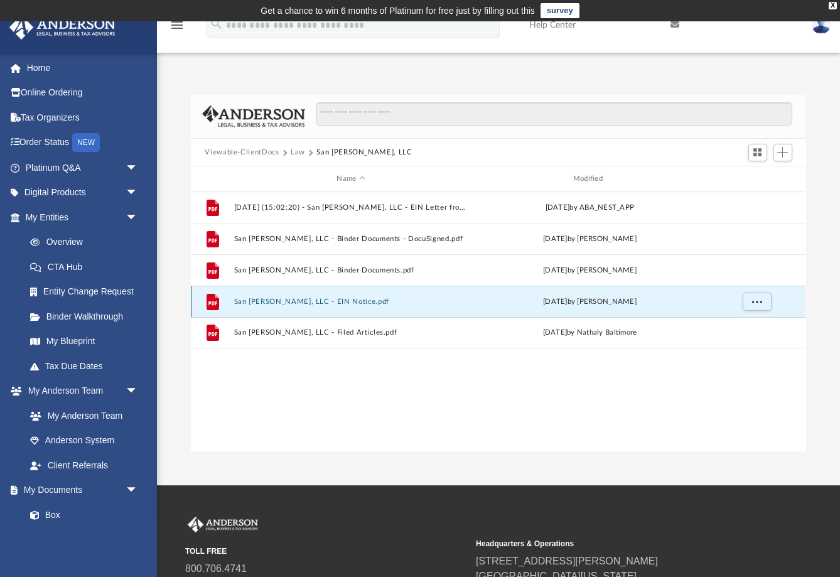
click at [371, 301] on button "San [PERSON_NAME], LLC - EIN Notice.pdf" at bounding box center [351, 302] width 234 height 8
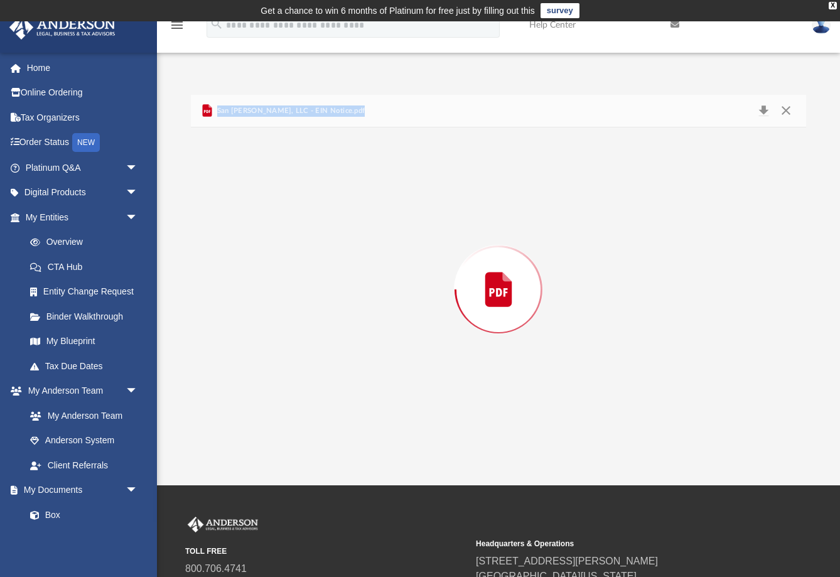
click at [371, 301] on div "Preview" at bounding box center [498, 290] width 615 height 324
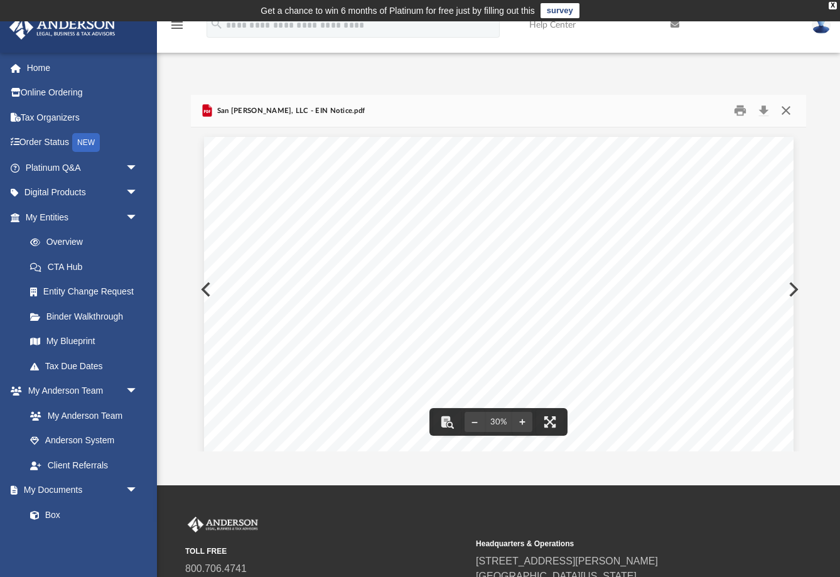
click at [790, 116] on button "Close" at bounding box center [786, 110] width 23 height 19
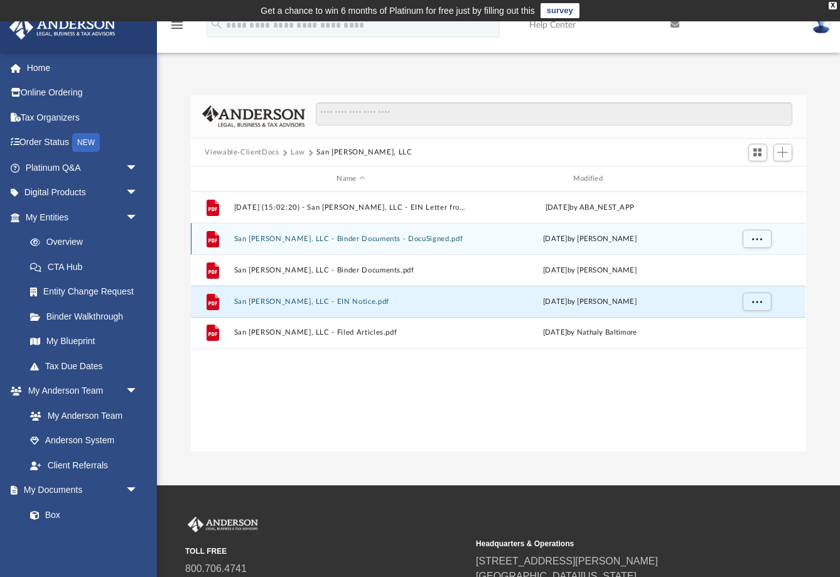
click at [406, 237] on button "San [PERSON_NAME], LLC - Binder Documents - DocuSigned.pdf" at bounding box center [351, 239] width 234 height 8
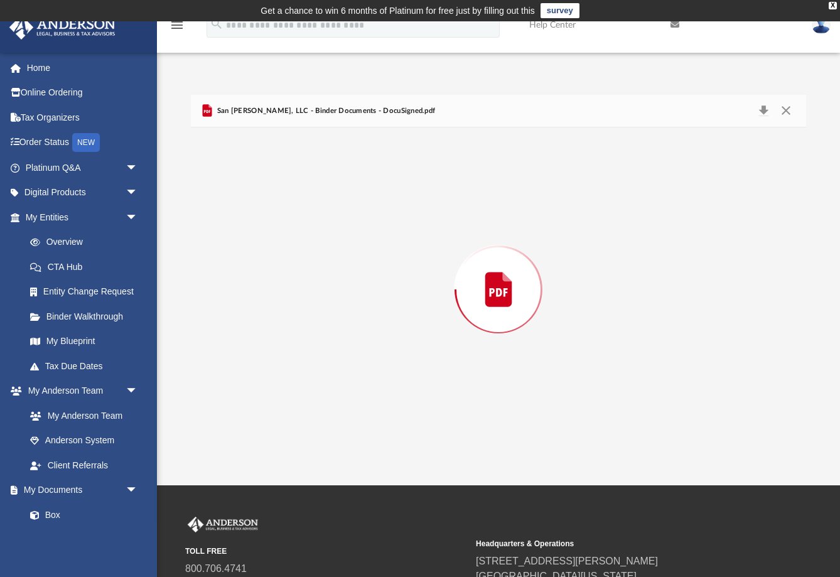
click at [406, 237] on div "Preview" at bounding box center [498, 290] width 615 height 324
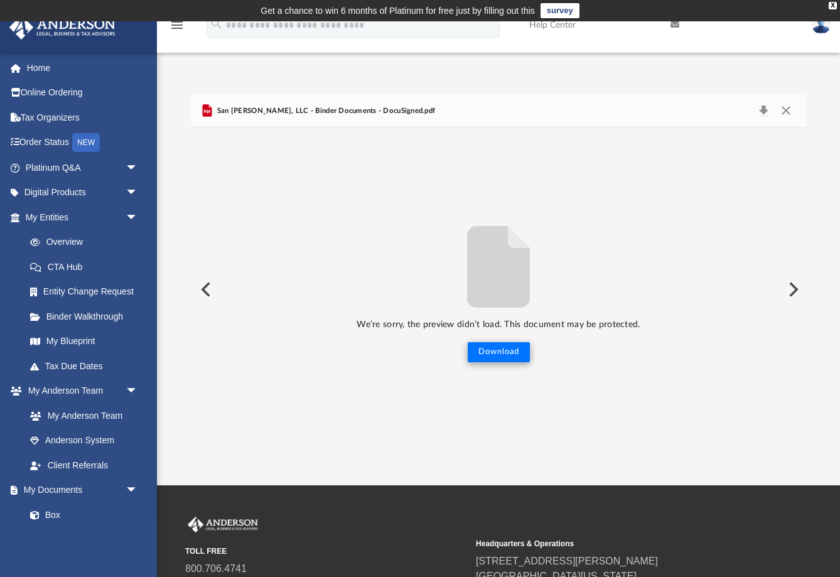
click at [517, 351] on button "Download" at bounding box center [499, 352] width 62 height 20
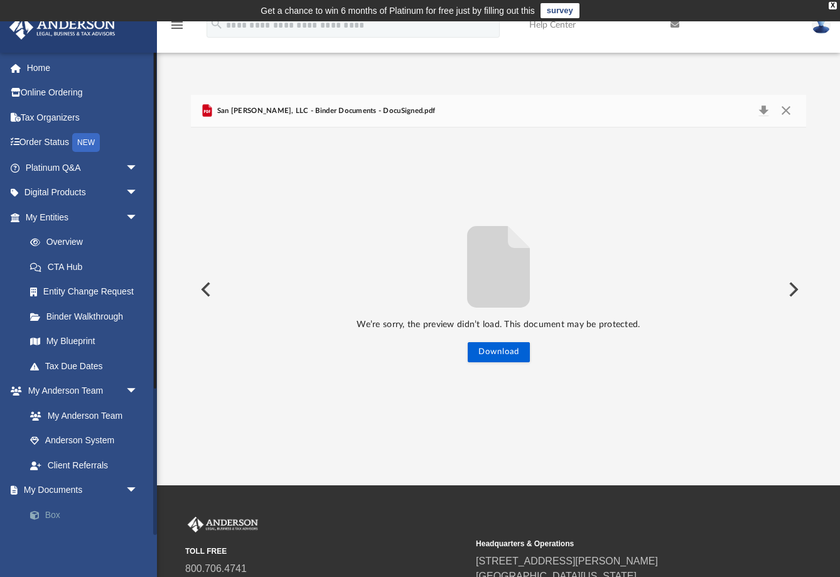
click at [40, 502] on link "Box" at bounding box center [87, 514] width 139 height 25
click at [55, 508] on link "Box" at bounding box center [87, 514] width 139 height 25
click at [95, 503] on link "Box" at bounding box center [87, 514] width 139 height 25
click at [50, 511] on link "Box" at bounding box center [87, 514] width 139 height 25
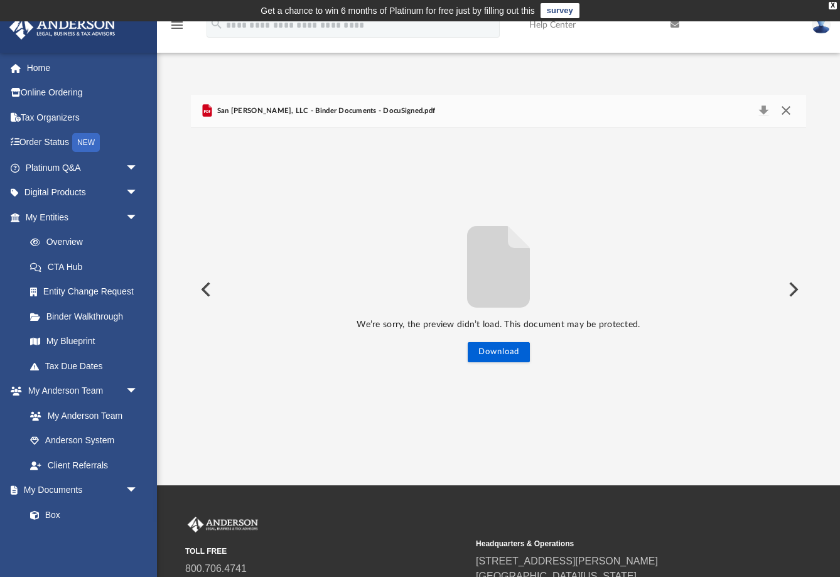
click at [785, 112] on button "Close" at bounding box center [786, 111] width 23 height 18
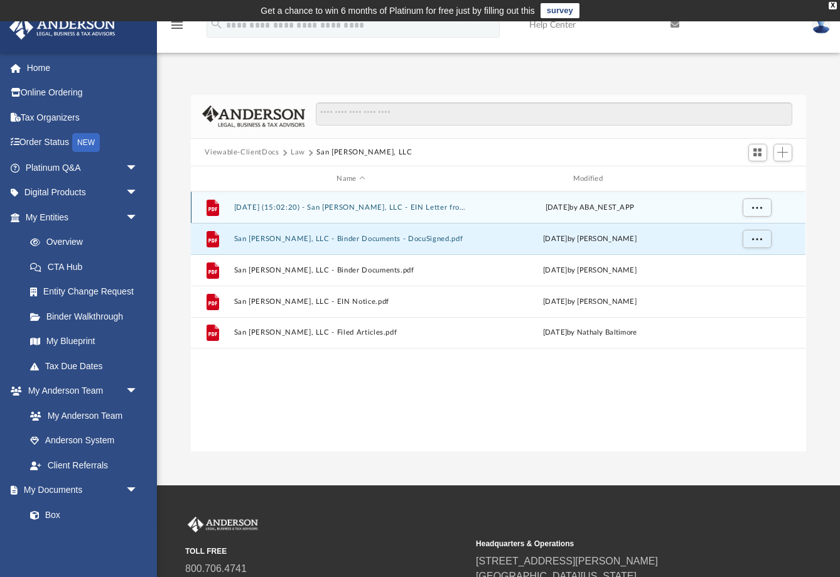
click at [399, 209] on button "[DATE] (15:02:20) - San [PERSON_NAME], LLC - EIN Letter from IRS.pdf" at bounding box center [351, 208] width 234 height 8
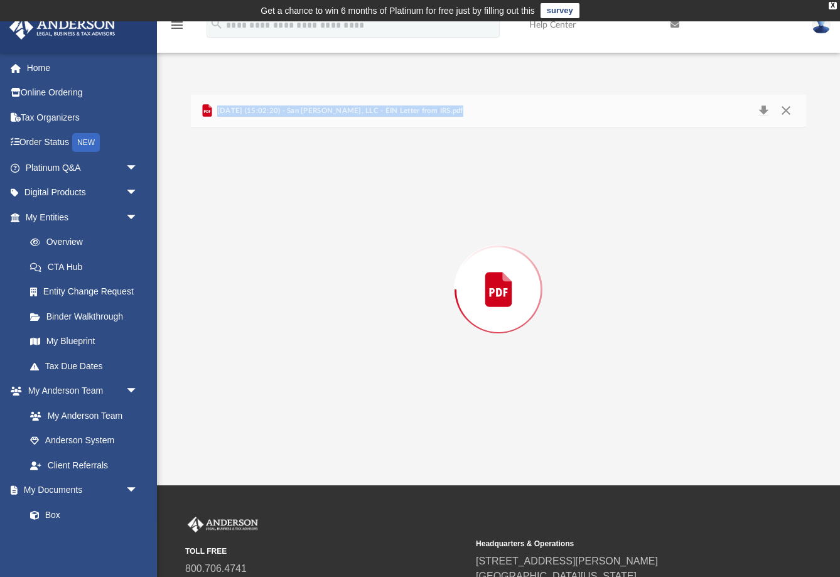
click at [399, 209] on div "Preview" at bounding box center [498, 290] width 615 height 324
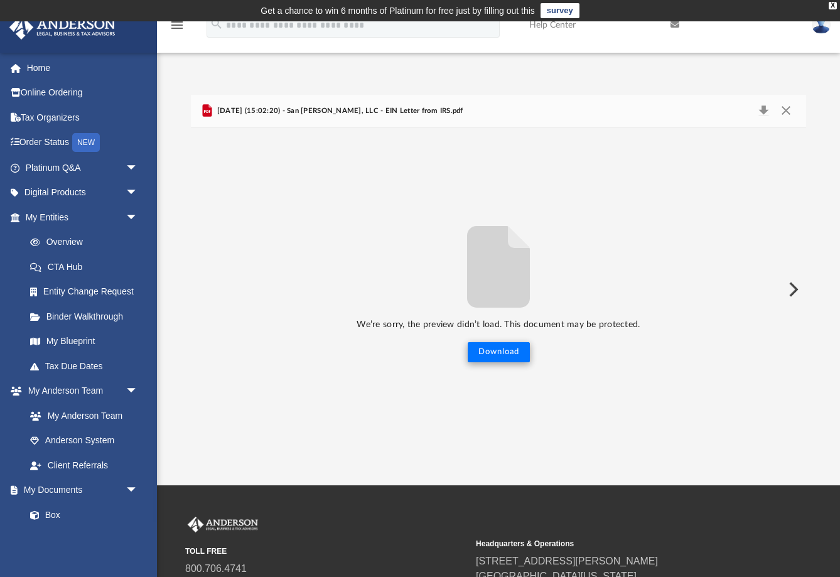
click at [486, 362] on button "Download" at bounding box center [499, 352] width 62 height 20
click at [787, 111] on button "Close" at bounding box center [786, 111] width 23 height 18
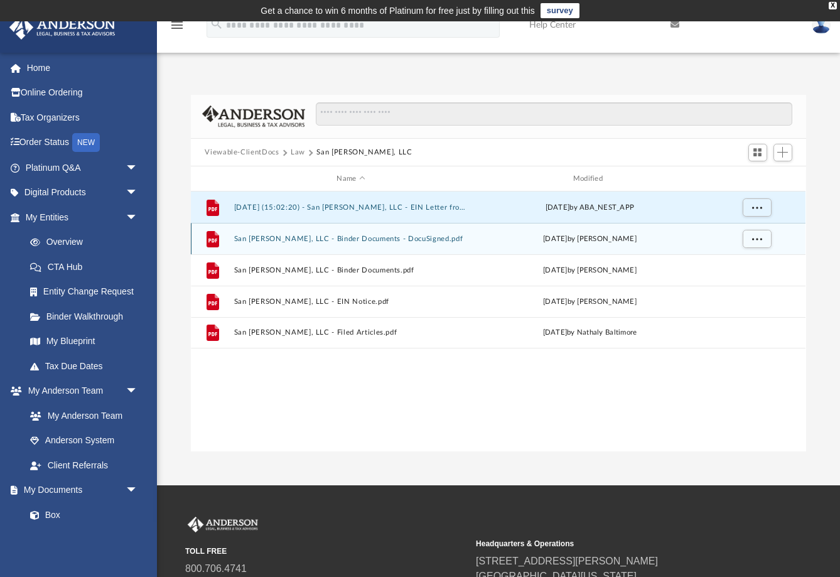
click at [398, 243] on div "File San [PERSON_NAME], LLC - Binder Documents - DocuSigned.pdf [DATE] by [PERS…" at bounding box center [498, 238] width 615 height 31
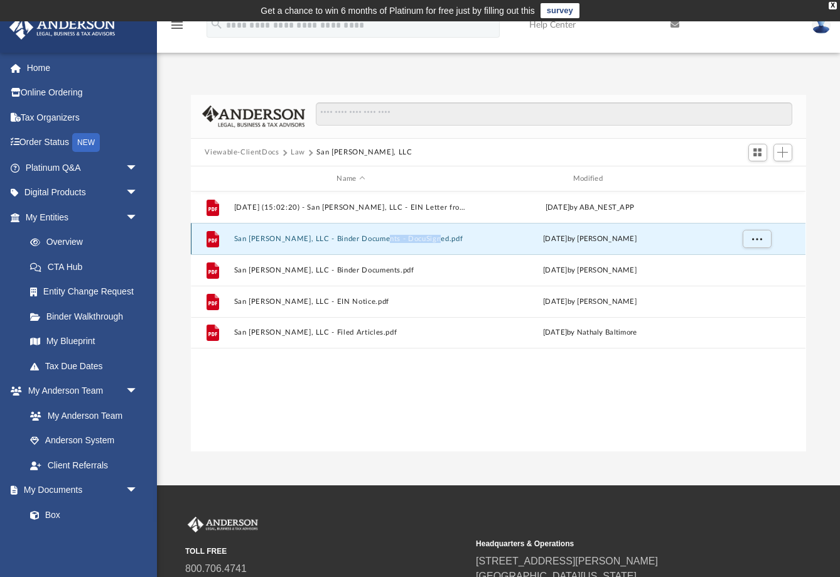
click at [398, 243] on div "File San [PERSON_NAME], LLC - Binder Documents - DocuSigned.pdf [DATE] by [PERS…" at bounding box center [498, 238] width 615 height 31
click at [339, 241] on button "San [PERSON_NAME], LLC - Binder Documents - DocuSigned.pdf" at bounding box center [351, 239] width 234 height 8
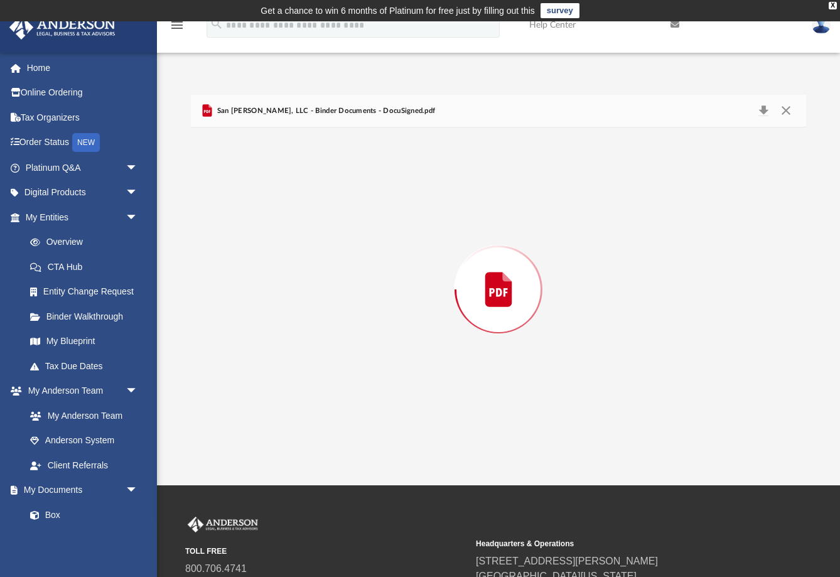
click at [339, 241] on div "Preview" at bounding box center [498, 290] width 615 height 324
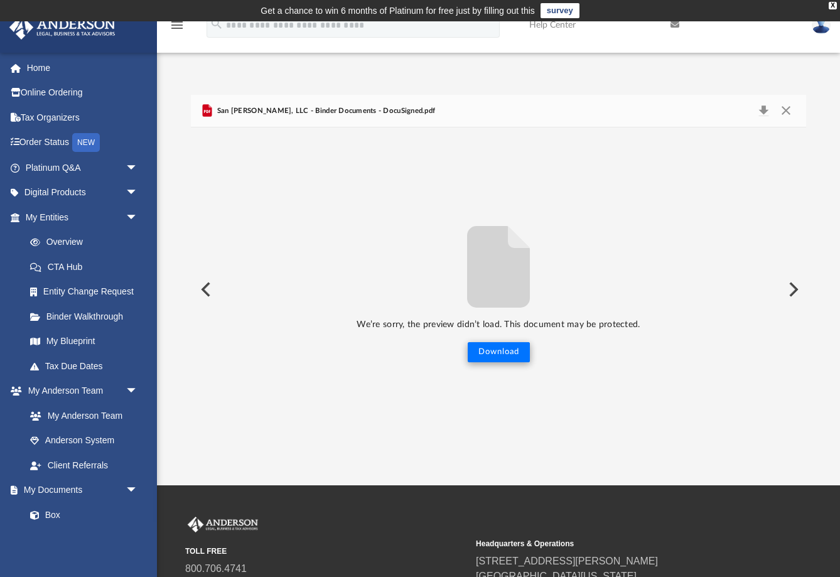
click at [503, 345] on button "Download" at bounding box center [499, 352] width 62 height 20
click at [503, 361] on button "Download" at bounding box center [499, 352] width 62 height 20
click at [207, 275] on button "Preview" at bounding box center [205, 289] width 28 height 35
click at [786, 113] on button "Close" at bounding box center [786, 111] width 23 height 18
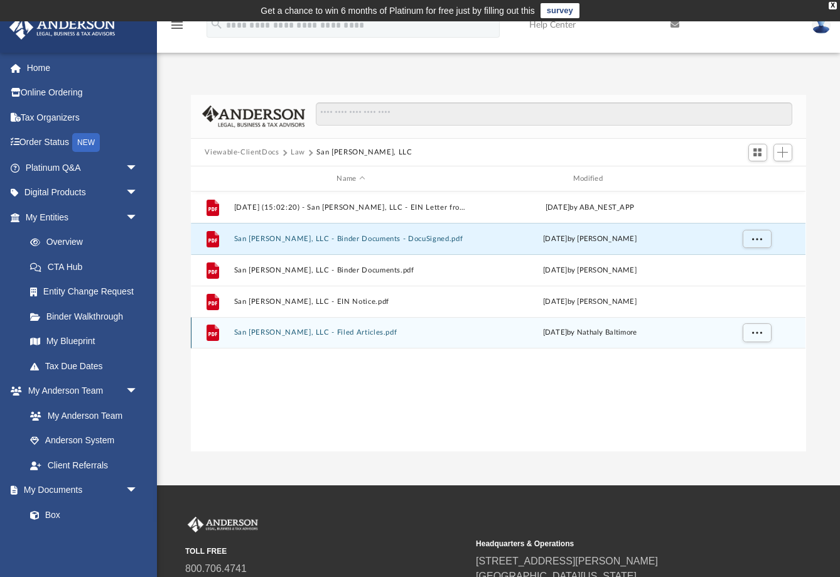
click at [371, 337] on button "San [PERSON_NAME], LLC - Filed Articles.pdf" at bounding box center [351, 333] width 234 height 8
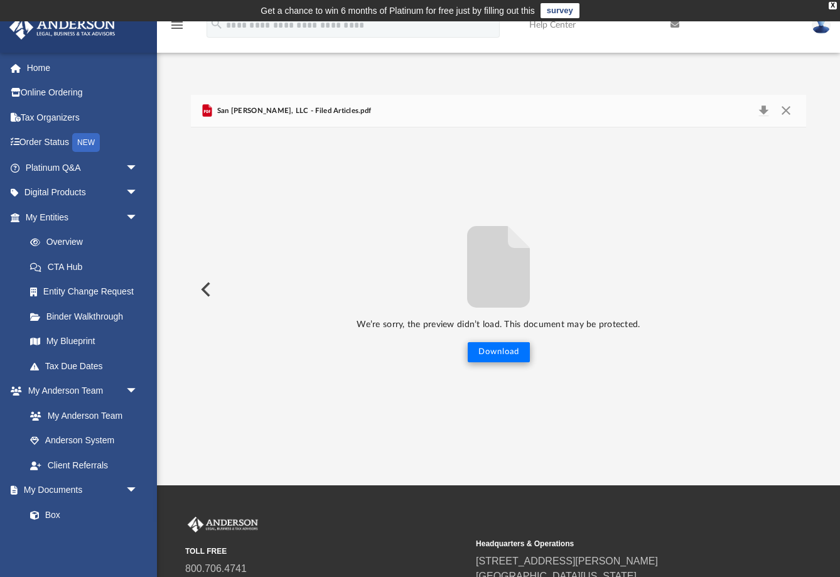
click at [500, 346] on button "Download" at bounding box center [499, 352] width 62 height 20
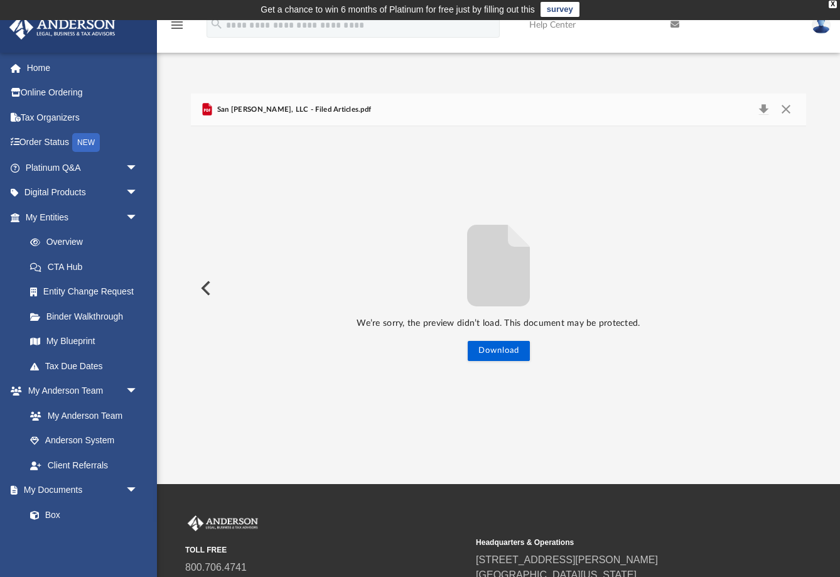
click at [407, 114] on div "San [PERSON_NAME], LLC - Filed Articles.pdf" at bounding box center [498, 110] width 615 height 33
click at [195, 286] on button "Preview" at bounding box center [205, 288] width 28 height 35
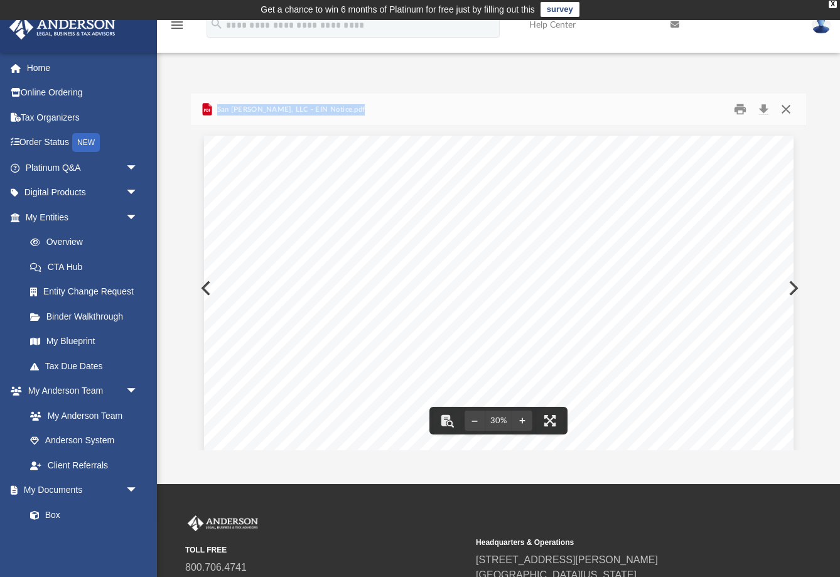
click at [789, 113] on button "Close" at bounding box center [786, 109] width 23 height 19
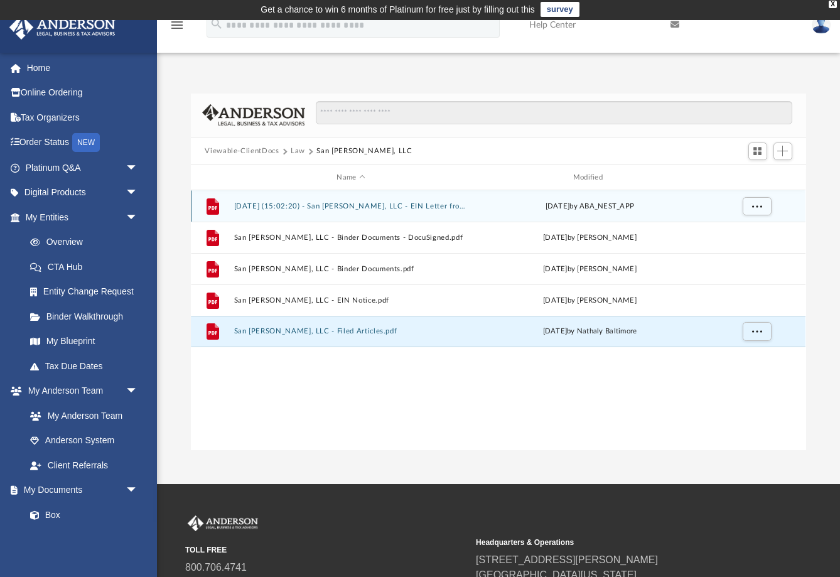
click at [451, 205] on button "[DATE] (15:02:20) - San [PERSON_NAME], LLC - EIN Letter from IRS.pdf" at bounding box center [351, 206] width 234 height 8
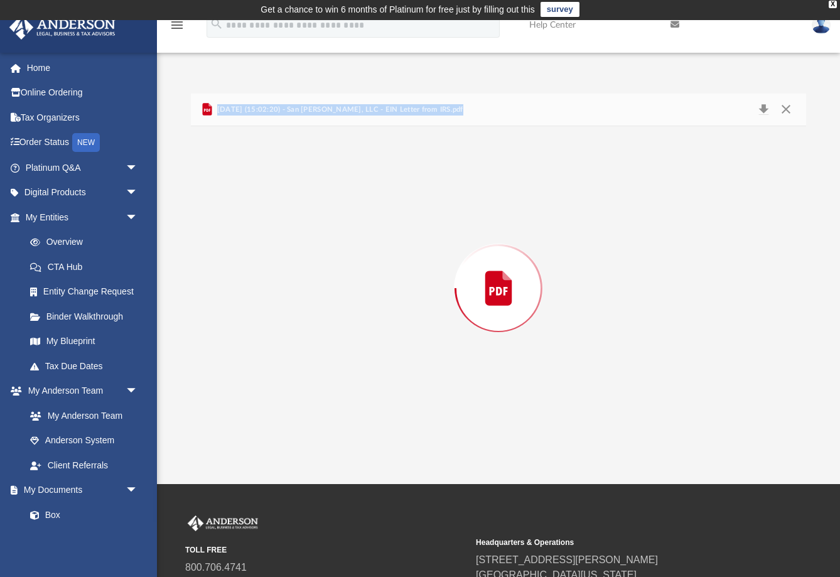
click at [451, 205] on div "Preview" at bounding box center [498, 288] width 615 height 324
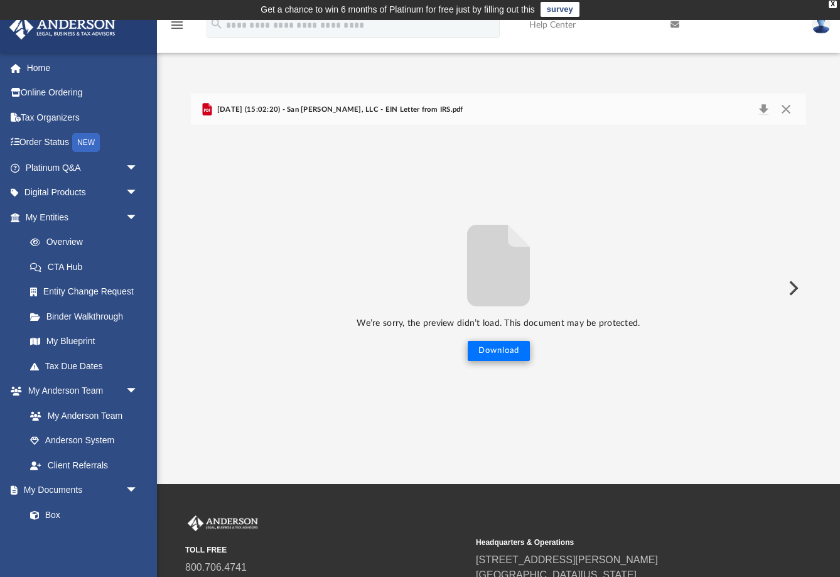
click at [504, 349] on button "Download" at bounding box center [499, 351] width 62 height 20
click at [404, 249] on div "We’re sorry, the preview didn’t load. This document may be protected. Download" at bounding box center [498, 288] width 615 height 146
click at [785, 109] on button "Close" at bounding box center [786, 110] width 23 height 18
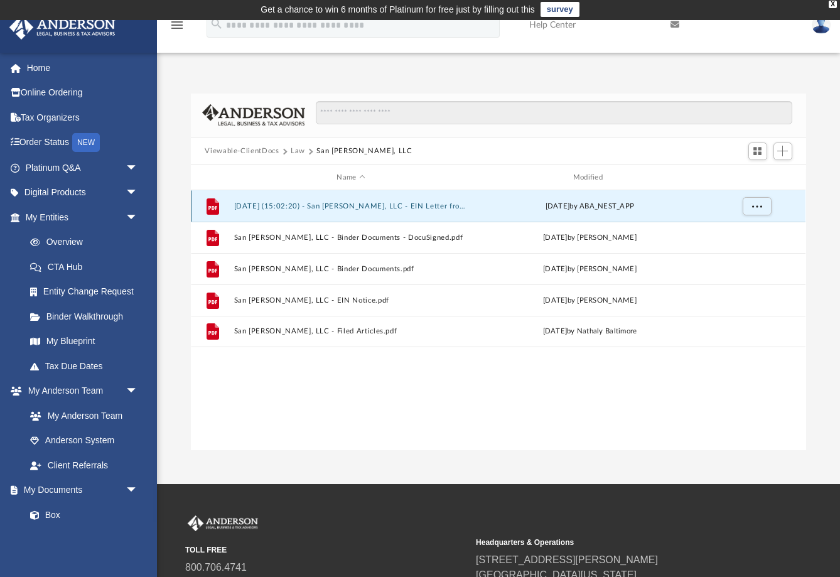
click at [432, 207] on button "[DATE] (15:02:20) - San [PERSON_NAME], LLC - EIN Letter from IRS.pdf" at bounding box center [351, 206] width 234 height 8
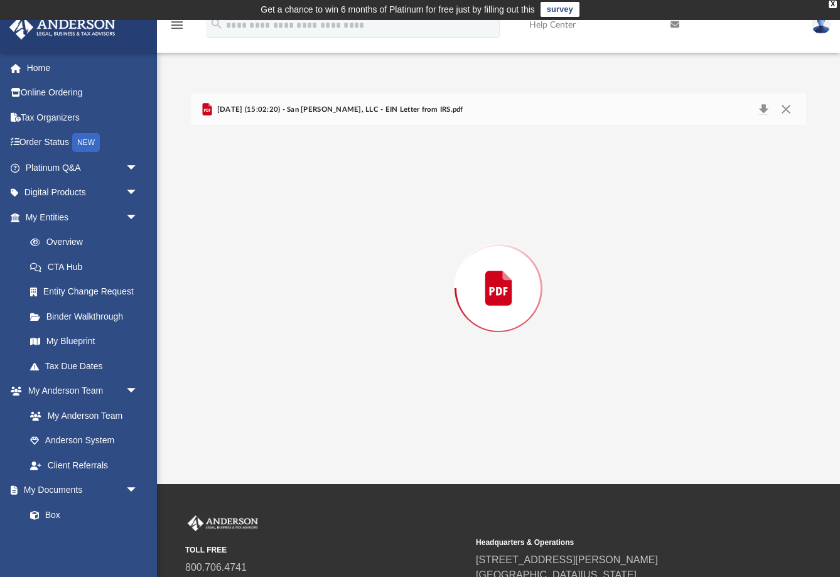
click at [432, 207] on div "Preview" at bounding box center [498, 288] width 615 height 324
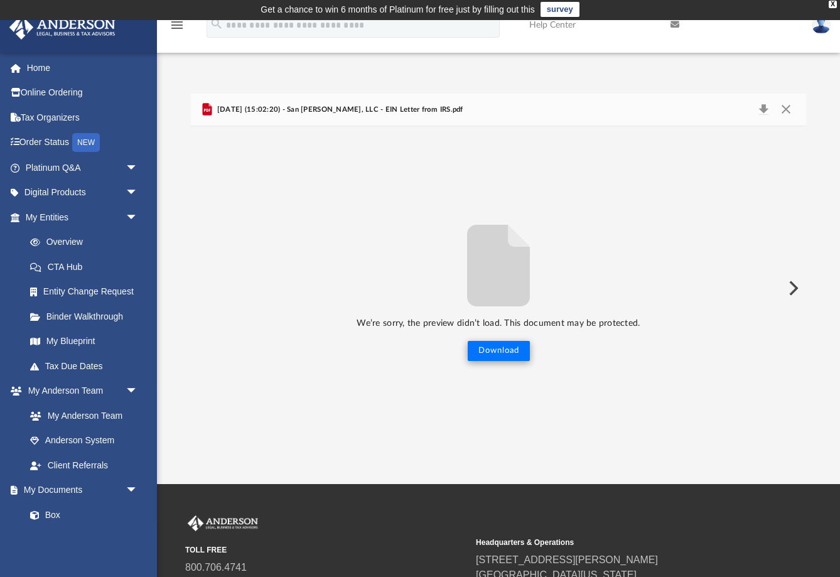
click at [494, 348] on button "Download" at bounding box center [499, 351] width 62 height 20
click at [790, 106] on button "Close" at bounding box center [786, 110] width 23 height 18
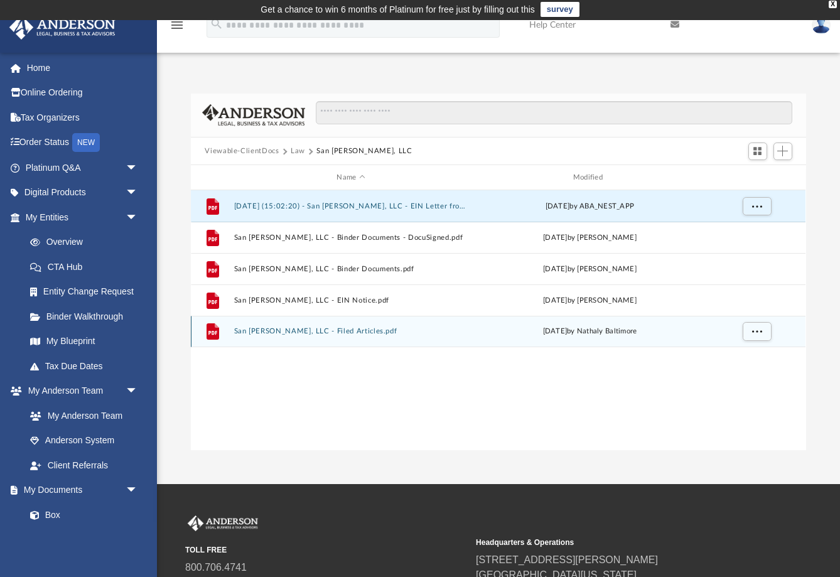
click at [412, 333] on button "San [PERSON_NAME], LLC - Filed Articles.pdf" at bounding box center [351, 331] width 234 height 8
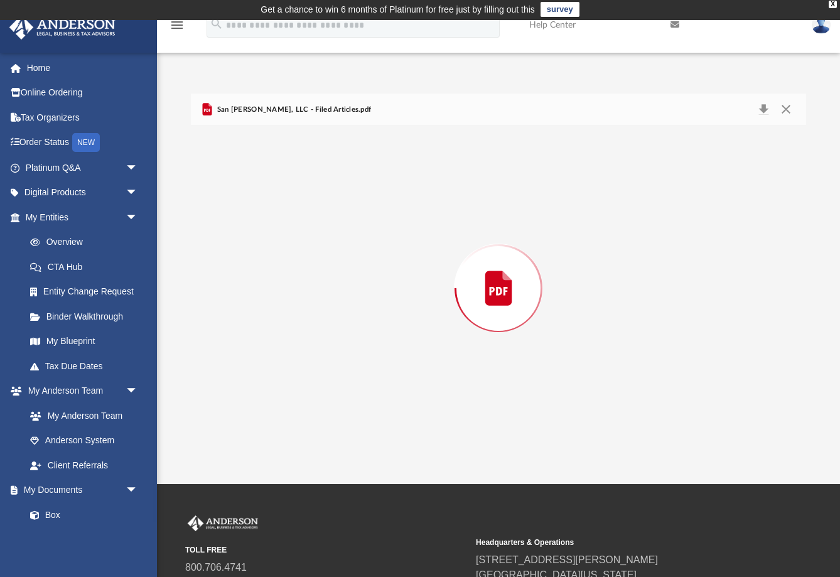
click at [412, 333] on div "Preview" at bounding box center [498, 288] width 615 height 324
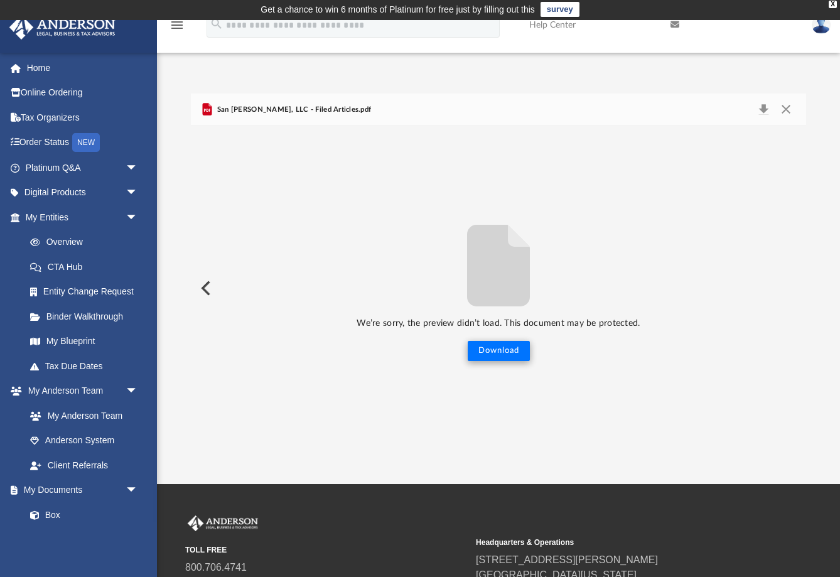
click at [494, 346] on button "Download" at bounding box center [499, 351] width 62 height 20
click at [783, 113] on button "Close" at bounding box center [786, 110] width 23 height 18
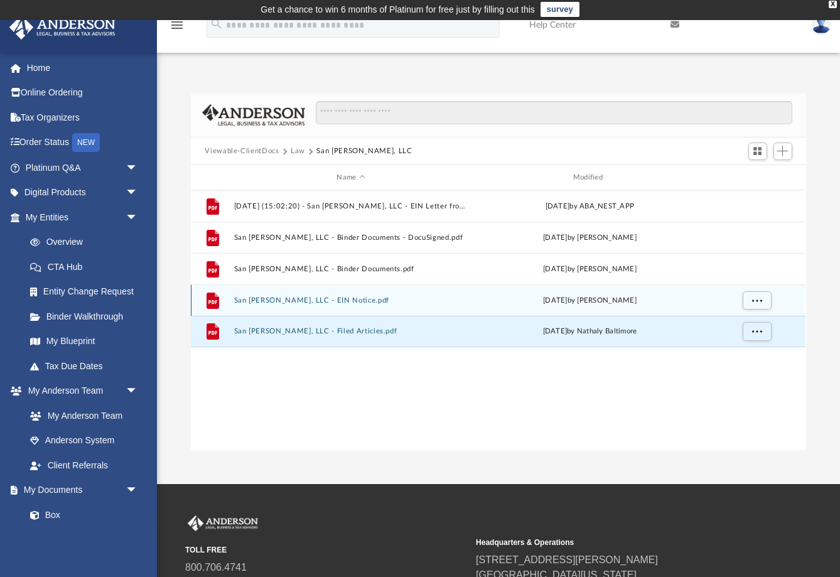
click at [502, 300] on div "[DATE] by [PERSON_NAME]" at bounding box center [591, 300] width 234 height 11
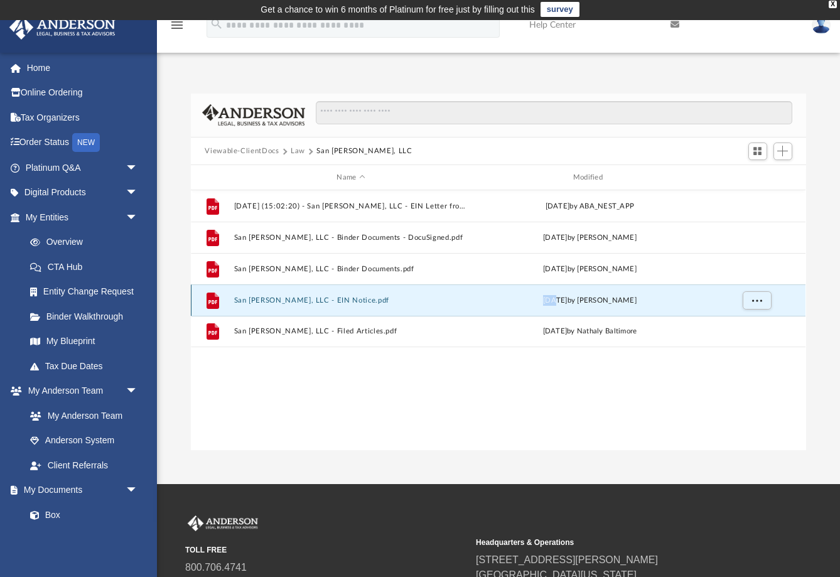
click at [502, 300] on div "[DATE] by [PERSON_NAME]" at bounding box center [591, 300] width 234 height 11
click at [369, 296] on button "San [PERSON_NAME], LLC - EIN Notice.pdf" at bounding box center [351, 300] width 234 height 8
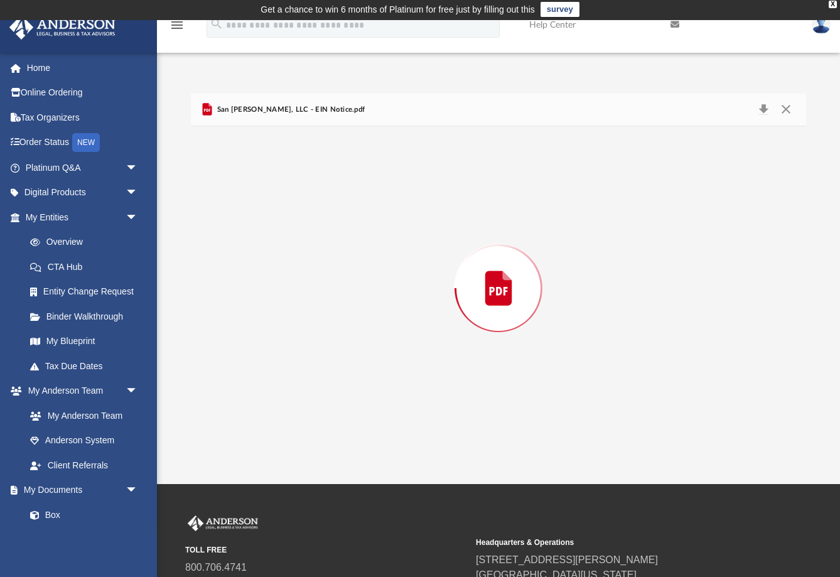
click at [369, 296] on div "Preview" at bounding box center [498, 288] width 615 height 324
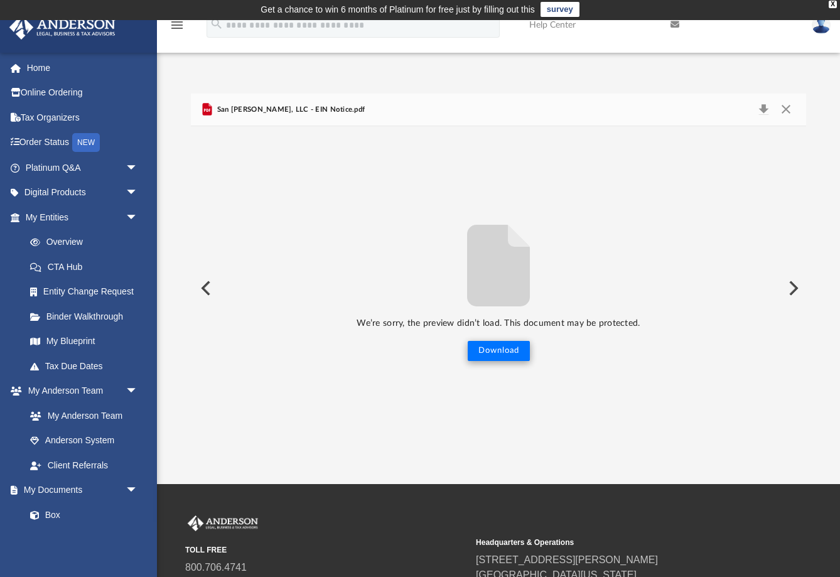
click at [482, 346] on button "Download" at bounding box center [499, 351] width 62 height 20
click at [501, 350] on button "Download" at bounding box center [499, 351] width 62 height 20
click at [788, 111] on button "Close" at bounding box center [786, 110] width 23 height 18
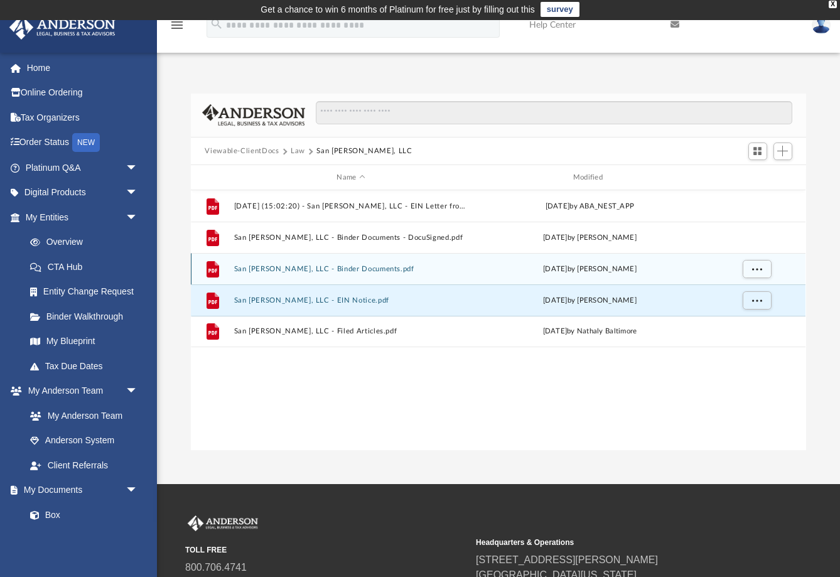
click at [410, 263] on div "File San [PERSON_NAME], LLC - Binder Documents.pdf [DATE] by [PERSON_NAME]" at bounding box center [498, 268] width 615 height 31
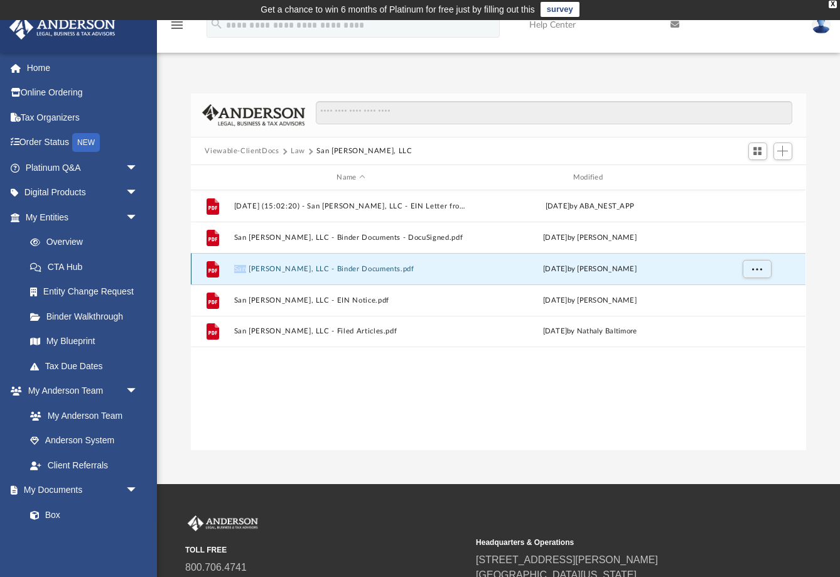
click at [427, 263] on div "File San [PERSON_NAME], LLC - Binder Documents.pdf [DATE] by [PERSON_NAME]" at bounding box center [498, 268] width 615 height 31
click at [453, 269] on button "San [PERSON_NAME], LLC - Binder Documents.pdf" at bounding box center [351, 269] width 234 height 8
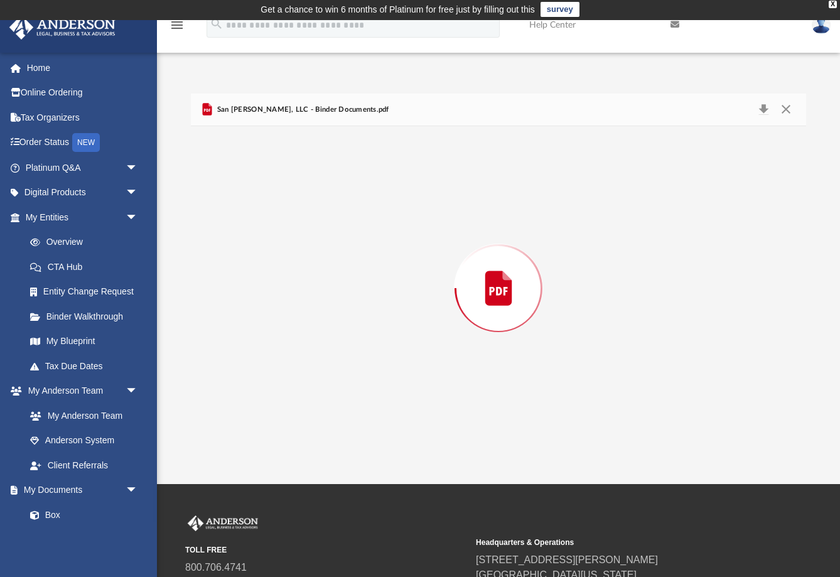
click at [453, 269] on div "Preview" at bounding box center [498, 288] width 615 height 324
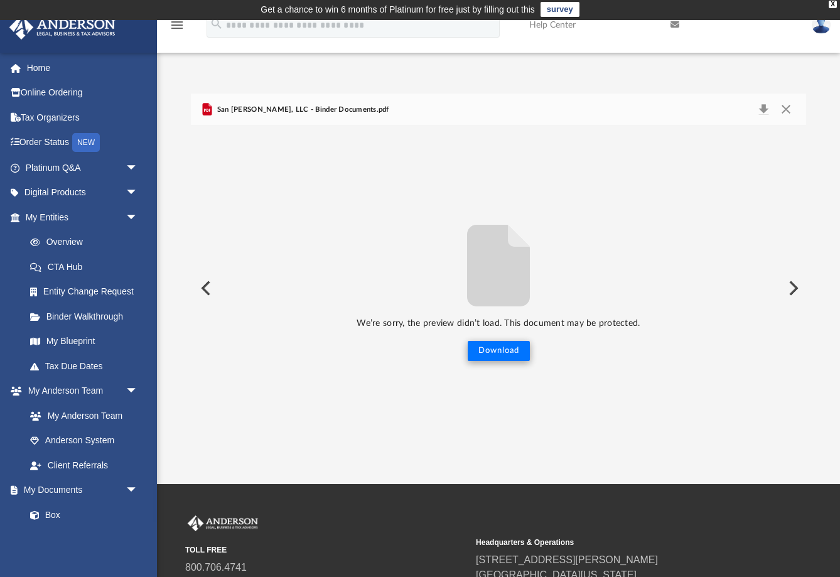
click at [525, 346] on button "Download" at bounding box center [499, 351] width 62 height 20
click at [786, 115] on button "Close" at bounding box center [786, 110] width 23 height 18
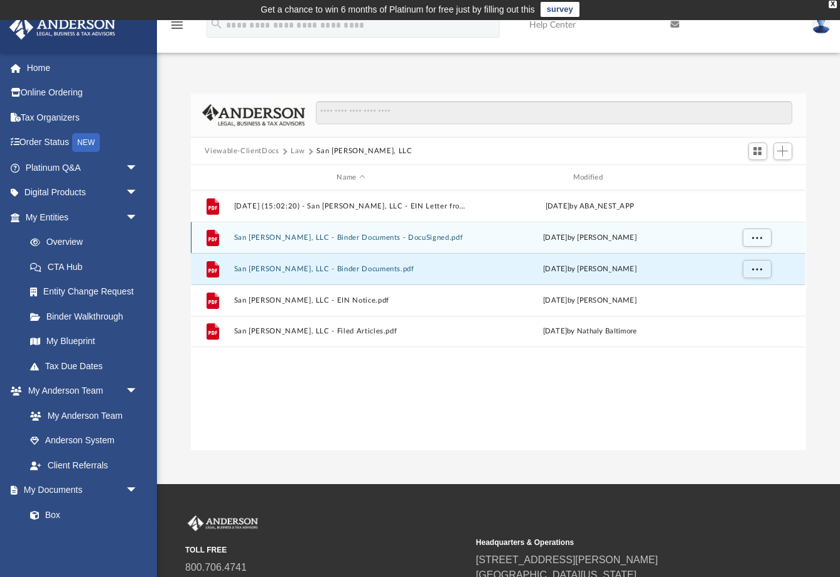
click at [501, 237] on div "[DATE] by [PERSON_NAME]" at bounding box center [591, 237] width 234 height 11
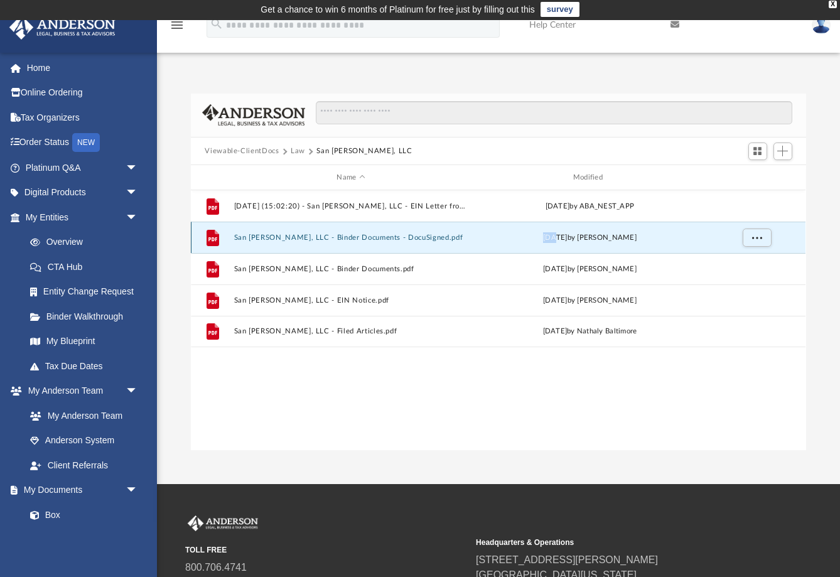
click at [501, 237] on div "[DATE] by [PERSON_NAME]" at bounding box center [591, 237] width 234 height 11
click at [434, 236] on button "San [PERSON_NAME], LLC - Binder Documents - DocuSigned.pdf" at bounding box center [351, 238] width 234 height 8
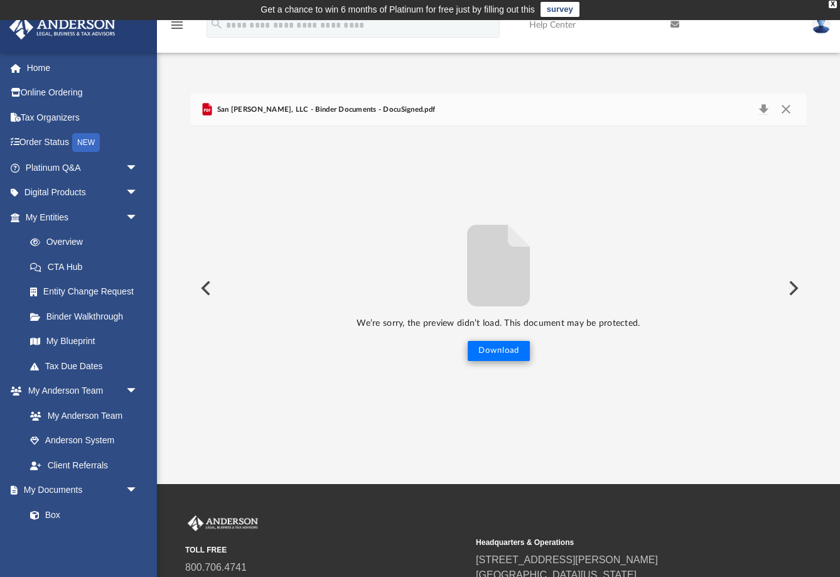
click at [497, 350] on button "Download" at bounding box center [499, 351] width 62 height 20
click at [786, 112] on button "Close" at bounding box center [786, 110] width 23 height 18
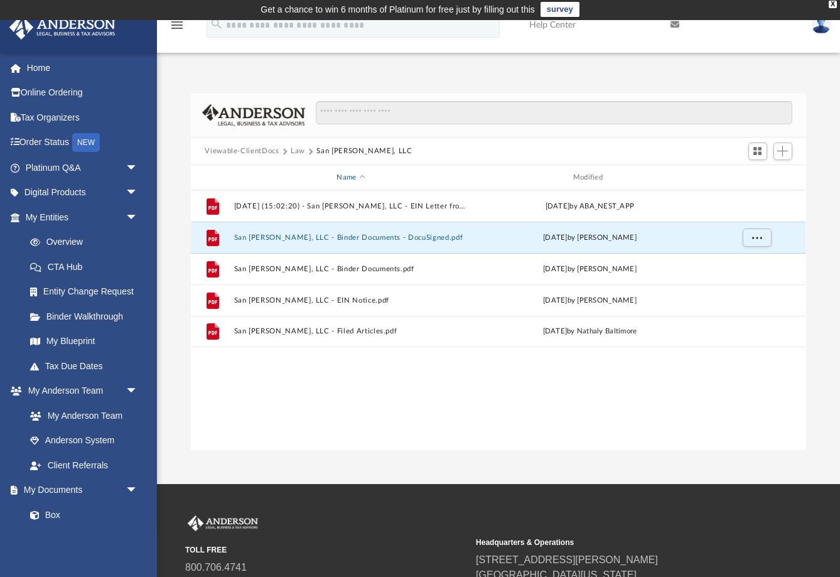
click at [357, 176] on div "Name" at bounding box center [351, 177] width 234 height 11
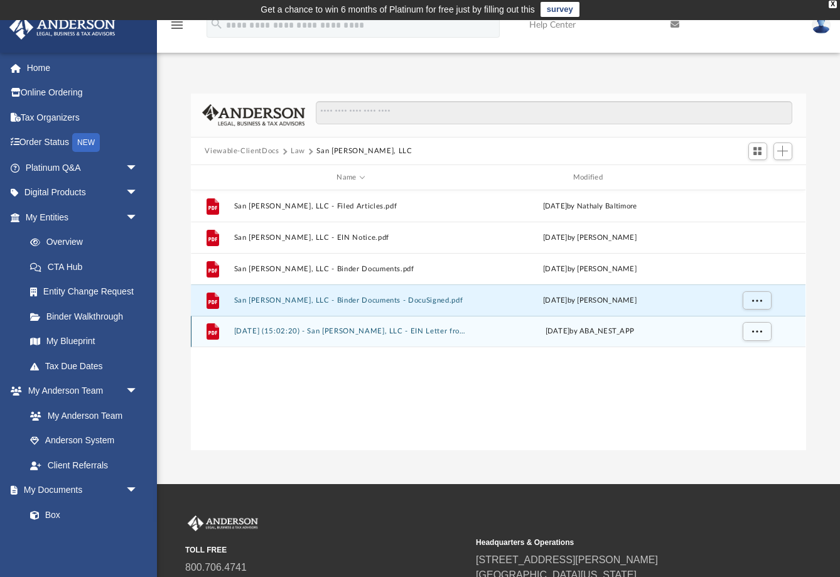
click at [478, 322] on div "File [DATE] (15:02:20) - San [PERSON_NAME], LLC - EIN Letter from IRS.pdf [DATE…" at bounding box center [498, 331] width 615 height 31
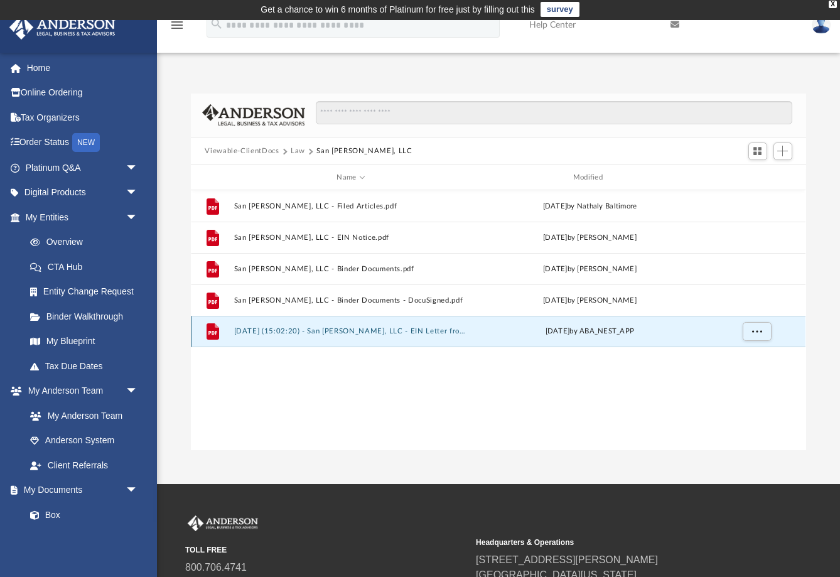
click at [379, 326] on div "File [DATE] (15:02:20) - San [PERSON_NAME], LLC - EIN Letter from IRS.pdf [DATE…" at bounding box center [498, 331] width 615 height 31
click at [369, 323] on div "File [DATE] (15:02:20) - San [PERSON_NAME], LLC - EIN Letter from IRS.pdf [DATE…" at bounding box center [498, 331] width 615 height 31
click at [511, 335] on div "[DATE] by ABA_NEST_APP" at bounding box center [591, 331] width 234 height 11
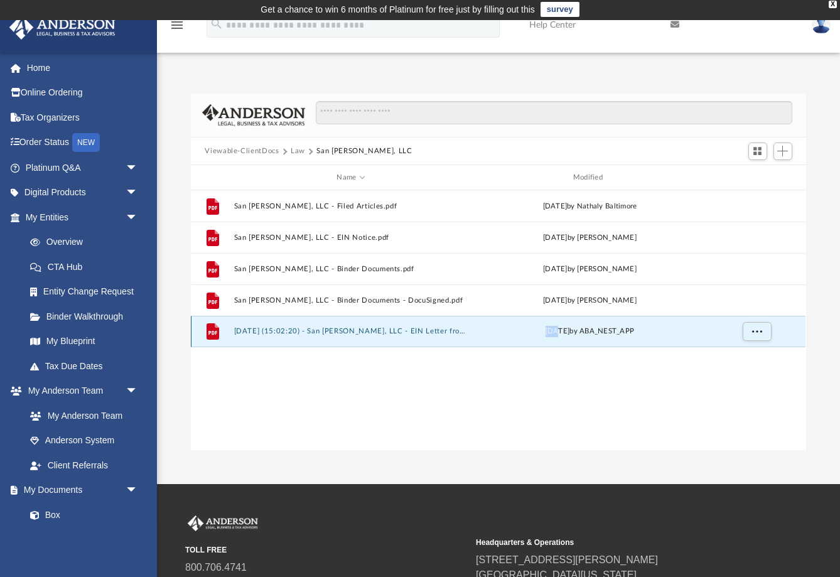
click at [511, 335] on div "[DATE] by ABA_NEST_APP" at bounding box center [591, 331] width 234 height 11
click at [494, 343] on div "File [DATE] (15:02:20) - San [PERSON_NAME], LLC - EIN Letter from IRS.pdf [DATE…" at bounding box center [498, 331] width 615 height 31
click at [575, 391] on div "File San [PERSON_NAME], LLC - Filed Articles.pdf [DATE] by Nathaly [GEOGRAPHIC_…" at bounding box center [498, 320] width 615 height 261
click at [498, 331] on div "[DATE] by ABA_NEST_APP" at bounding box center [591, 331] width 234 height 11
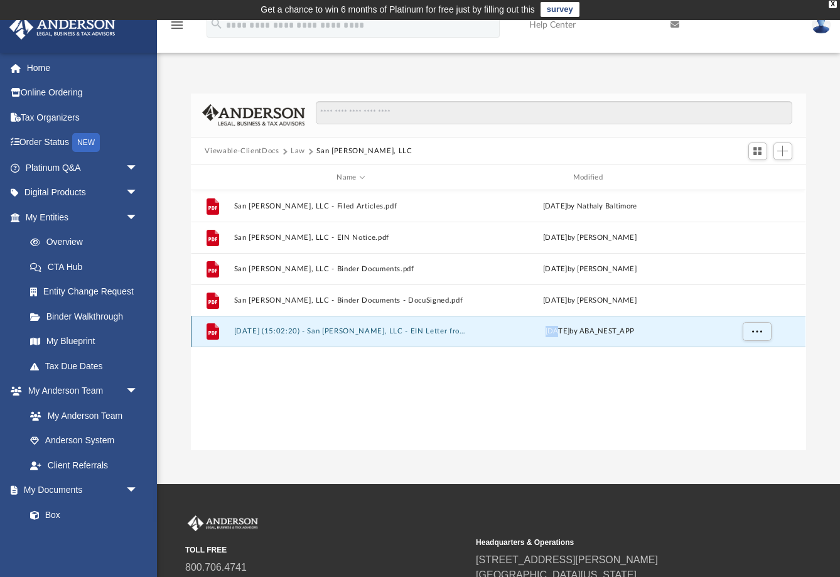
click at [498, 331] on div "[DATE] by ABA_NEST_APP" at bounding box center [591, 331] width 234 height 11
click at [440, 330] on button "[DATE] (15:02:20) - San [PERSON_NAME], LLC - EIN Letter from IRS.pdf" at bounding box center [351, 331] width 234 height 8
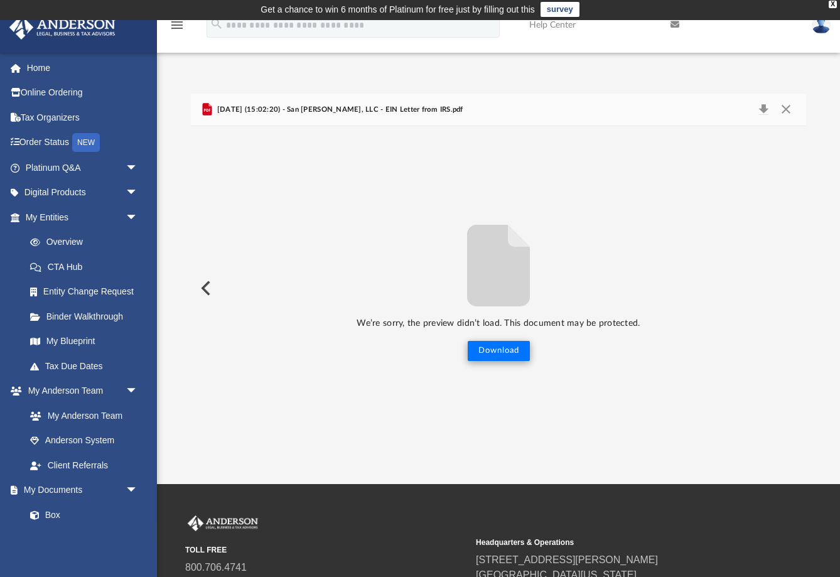
click at [502, 354] on button "Download" at bounding box center [499, 351] width 62 height 20
click at [783, 111] on button "Close" at bounding box center [786, 110] width 23 height 18
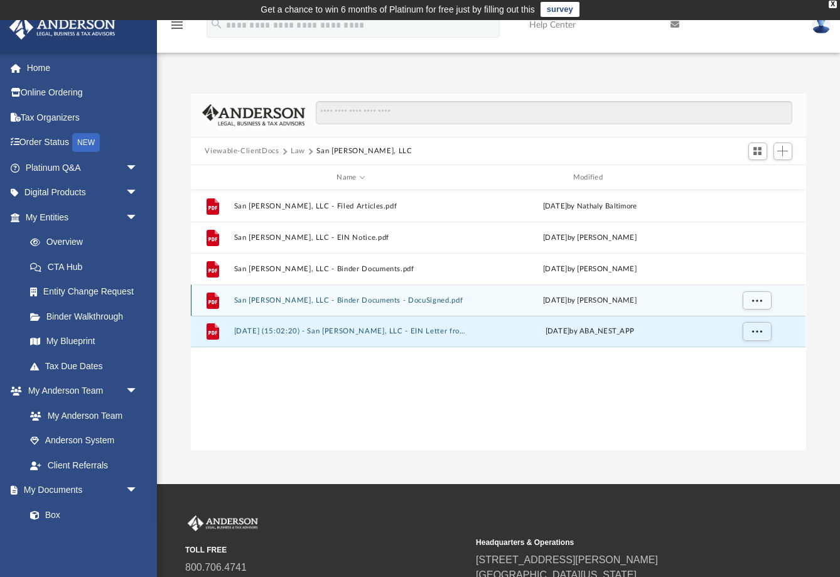
click at [490, 296] on div "[DATE] by [PERSON_NAME]" at bounding box center [591, 300] width 234 height 11
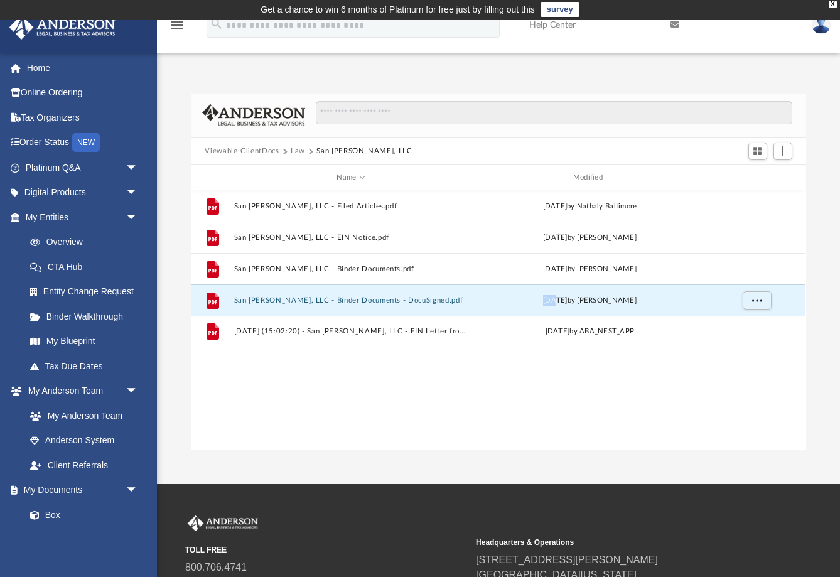
click at [490, 296] on div "[DATE] by [PERSON_NAME]" at bounding box center [591, 300] width 234 height 11
click at [479, 303] on div "[DATE] by [PERSON_NAME]" at bounding box center [591, 300] width 234 height 11
click at [367, 287] on div "File San [PERSON_NAME], LLC - Binder Documents - DocuSigned.pdf [DATE] by [PERS…" at bounding box center [498, 300] width 615 height 31
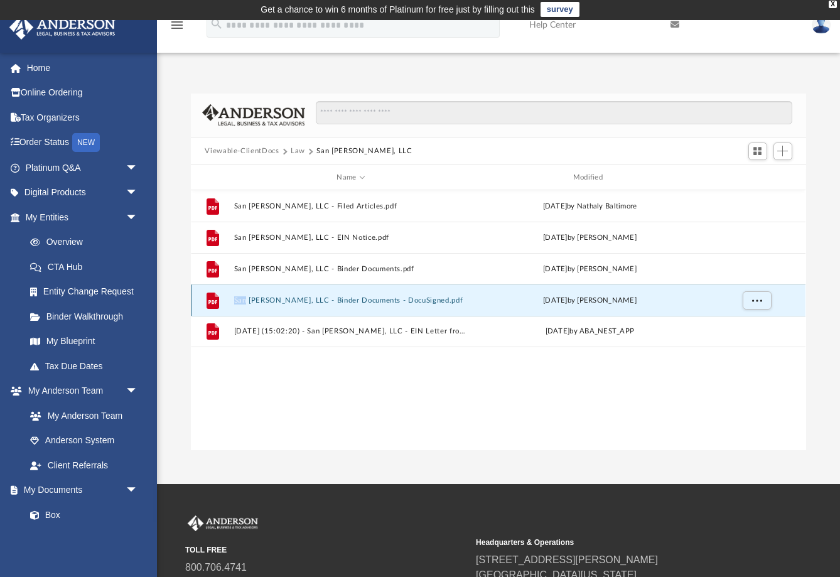
click at [461, 293] on div "File San [PERSON_NAME], LLC - Binder Documents - DocuSigned.pdf [DATE] by [PERS…" at bounding box center [498, 300] width 615 height 31
click at [480, 301] on div "[DATE] by [PERSON_NAME]" at bounding box center [591, 300] width 234 height 11
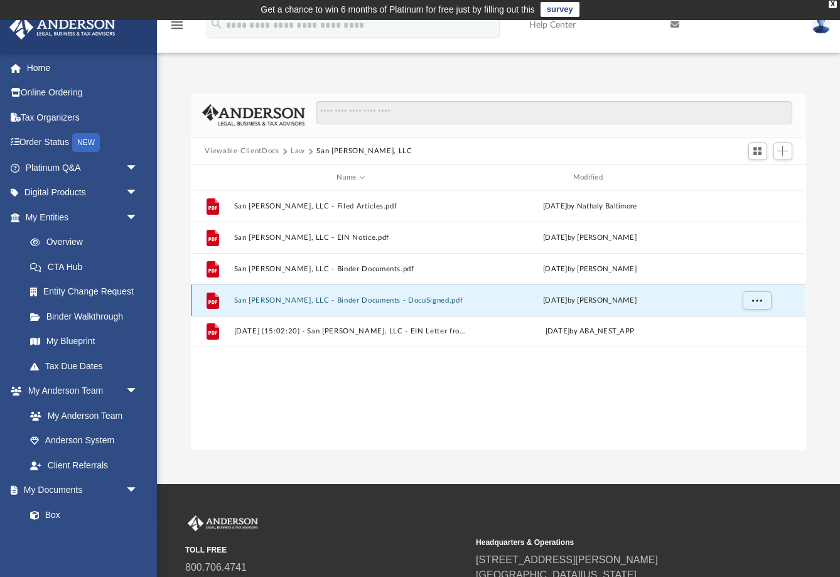
click at [480, 301] on div "[DATE] by [PERSON_NAME]" at bounding box center [591, 300] width 234 height 11
click at [707, 299] on div "[DATE] by [PERSON_NAME]" at bounding box center [591, 300] width 234 height 11
click at [446, 295] on div "File San [PERSON_NAME], LLC - Binder Documents - DocuSigned.pdf [DATE] by [PERS…" at bounding box center [498, 300] width 615 height 31
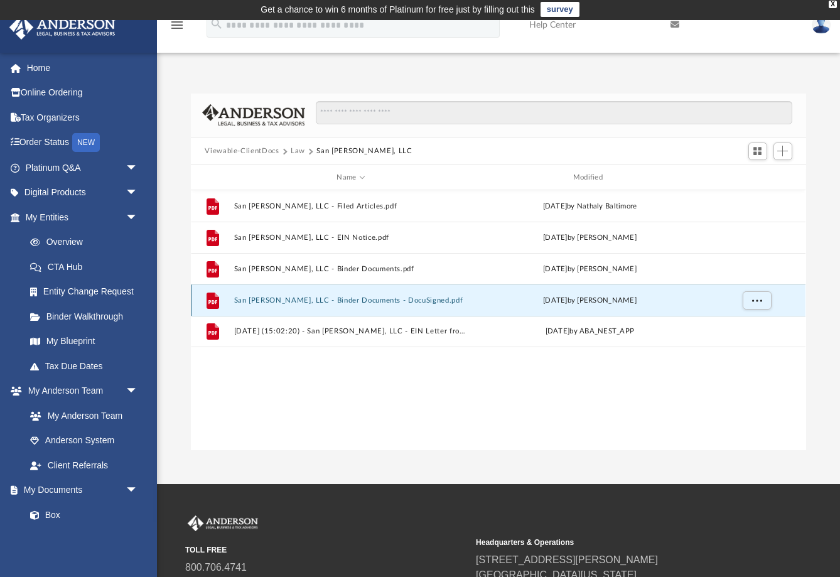
click at [453, 290] on div "File San [PERSON_NAME], LLC - Binder Documents - DocuSigned.pdf [DATE] by [PERS…" at bounding box center [498, 300] width 615 height 31
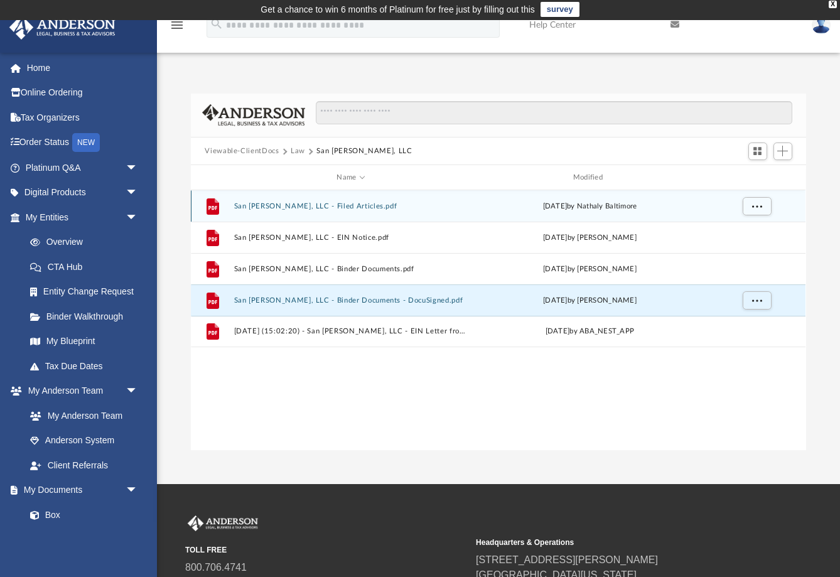
click at [425, 214] on div "File San [PERSON_NAME], LLC - Filed Articles.pdf [DATE] by Nathaly Baltimore" at bounding box center [498, 205] width 615 height 31
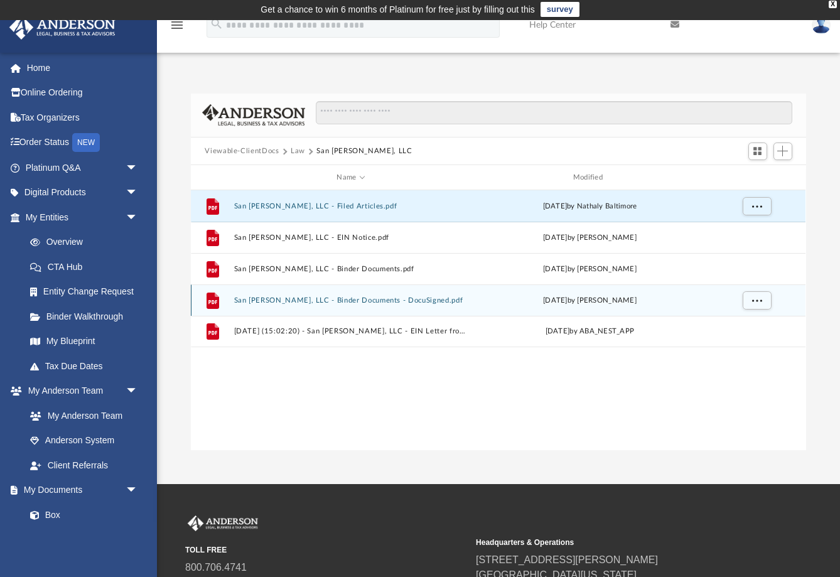
click at [420, 288] on div "File San [PERSON_NAME], LLC - Binder Documents - DocuSigned.pdf [DATE] by [PERS…" at bounding box center [498, 300] width 615 height 31
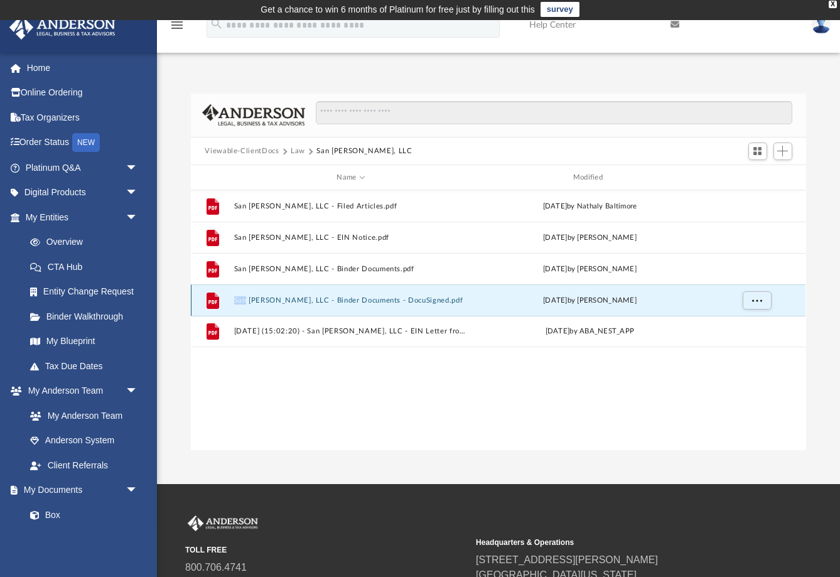
click at [420, 288] on div "File San [PERSON_NAME], LLC - Binder Documents - DocuSigned.pdf [DATE] by [PERS…" at bounding box center [498, 300] width 615 height 31
click at [477, 295] on div "[DATE] by [PERSON_NAME]" at bounding box center [591, 300] width 234 height 11
click at [475, 308] on div "File San [PERSON_NAME], LLC - Binder Documents - DocuSigned.pdf [DATE] by [PERS…" at bounding box center [498, 300] width 615 height 31
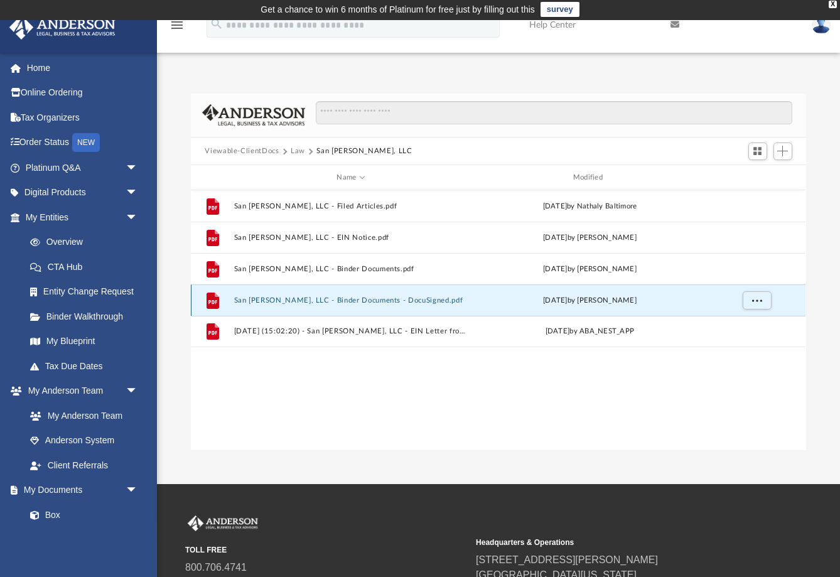
click at [471, 290] on div "File San [PERSON_NAME], LLC - Binder Documents - DocuSigned.pdf [DATE] by [PERS…" at bounding box center [498, 300] width 615 height 31
click at [467, 290] on div "File San [PERSON_NAME], LLC - Binder Documents - DocuSigned.pdf [DATE] by [PERS…" at bounding box center [498, 300] width 615 height 31
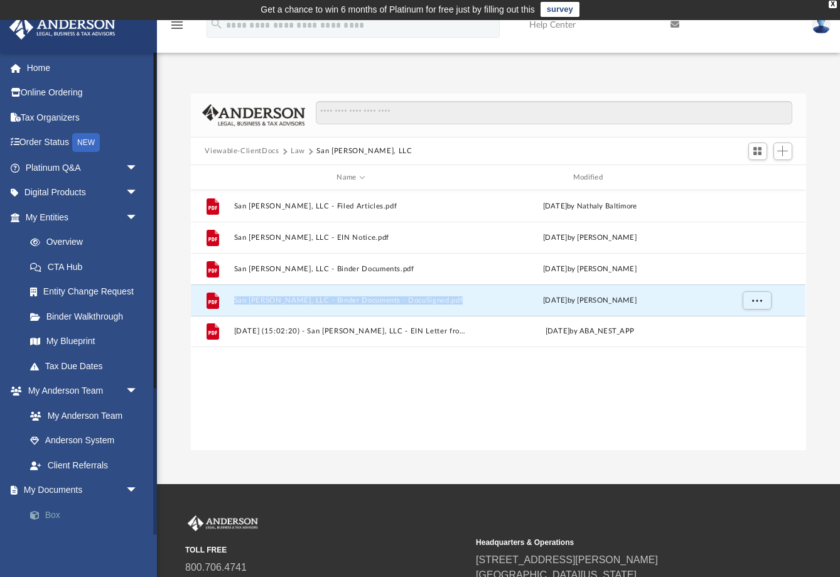
click at [79, 502] on link "Box" at bounding box center [87, 514] width 139 height 25
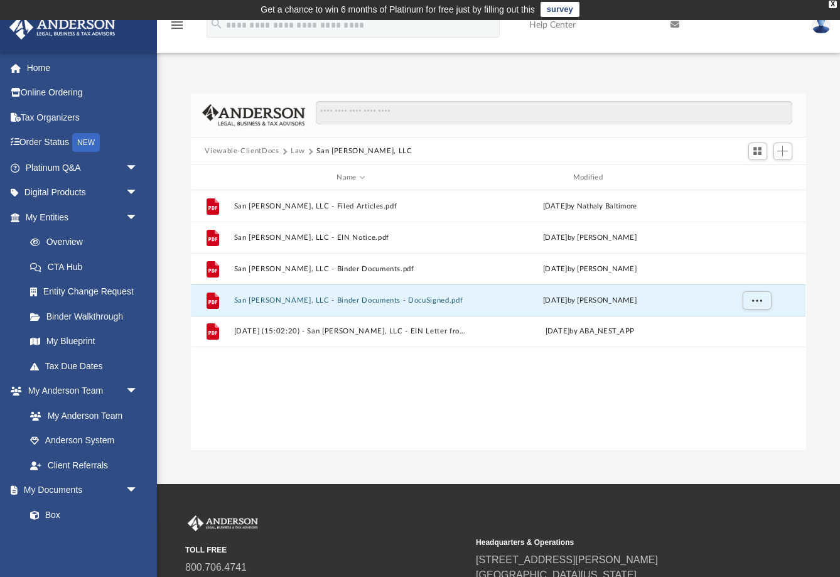
click at [282, 411] on div "File San [PERSON_NAME], LLC - Filed Articles.pdf [DATE] by Nathaly [GEOGRAPHIC_…" at bounding box center [498, 320] width 615 height 261
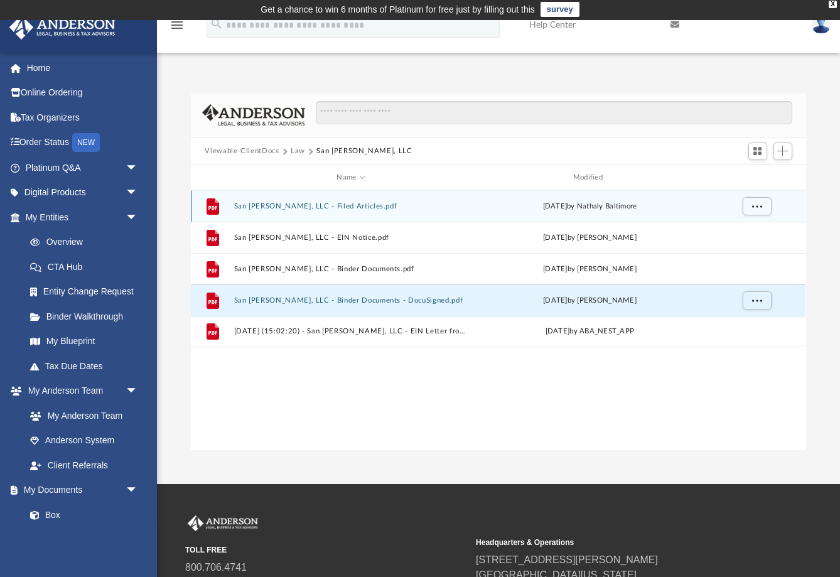
click at [405, 210] on div "File San [PERSON_NAME], LLC - Filed Articles.pdf [DATE] by Nathaly Baltimore" at bounding box center [498, 205] width 615 height 31
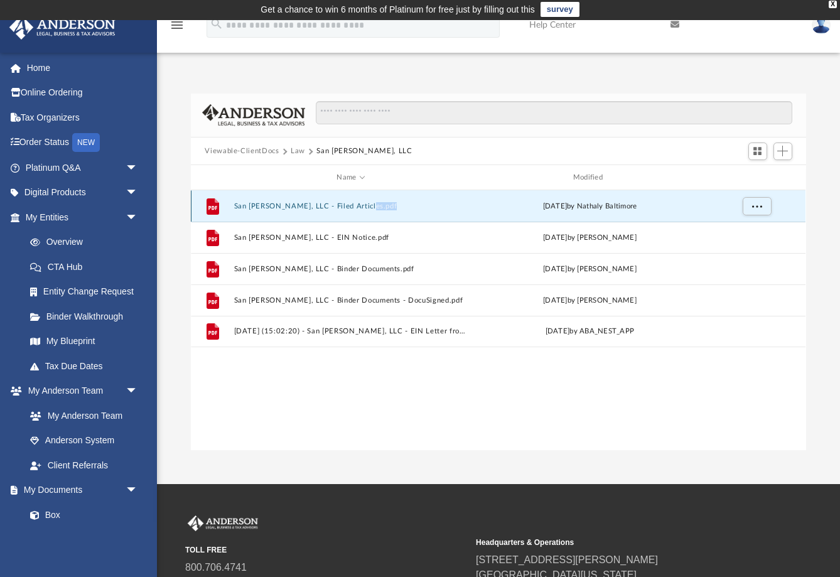
click at [405, 210] on div "File San [PERSON_NAME], LLC - Filed Articles.pdf [DATE] by Nathaly Baltimore" at bounding box center [498, 205] width 615 height 31
click at [406, 209] on button "San [PERSON_NAME], LLC - Filed Articles.pdf" at bounding box center [351, 206] width 234 height 8
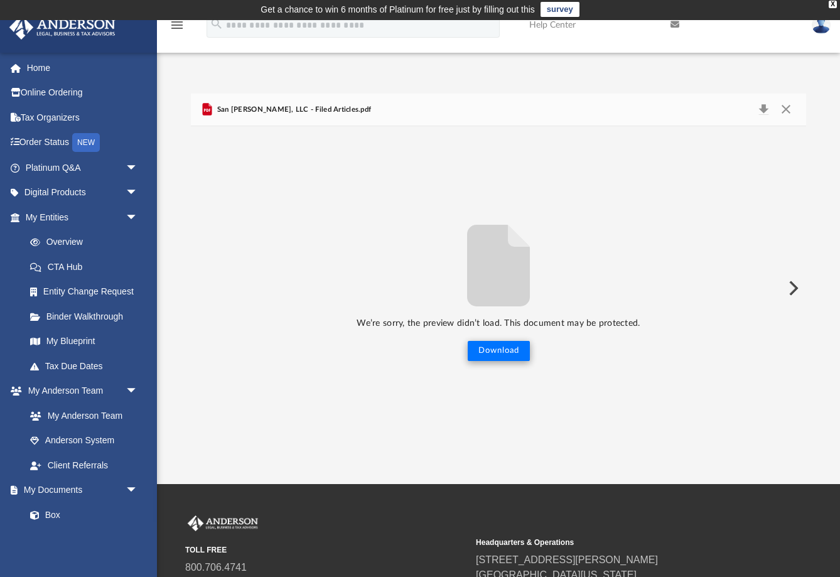
click at [511, 358] on button "Download" at bounding box center [499, 351] width 62 height 20
click at [516, 347] on button "Download" at bounding box center [499, 351] width 62 height 20
click at [786, 110] on button "Close" at bounding box center [786, 110] width 23 height 18
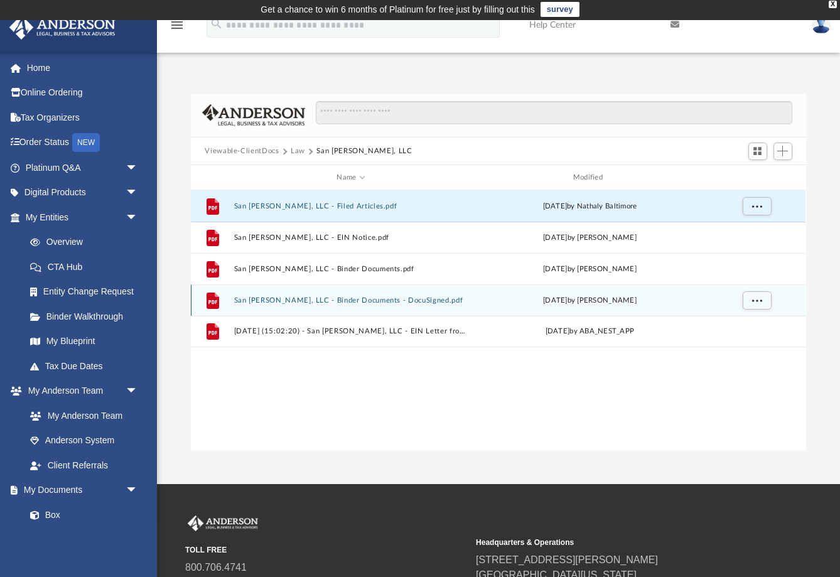
click at [481, 298] on div "[DATE] by [PERSON_NAME]" at bounding box center [591, 300] width 234 height 11
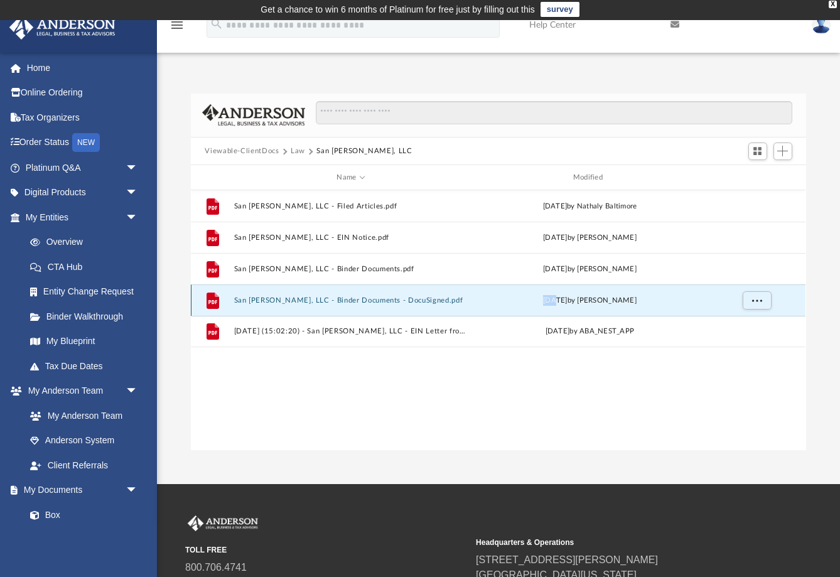
click at [481, 298] on div "[DATE] by [PERSON_NAME]" at bounding box center [591, 300] width 234 height 11
click at [462, 302] on button "San [PERSON_NAME], LLC - Binder Documents - DocuSigned.pdf" at bounding box center [351, 300] width 234 height 8
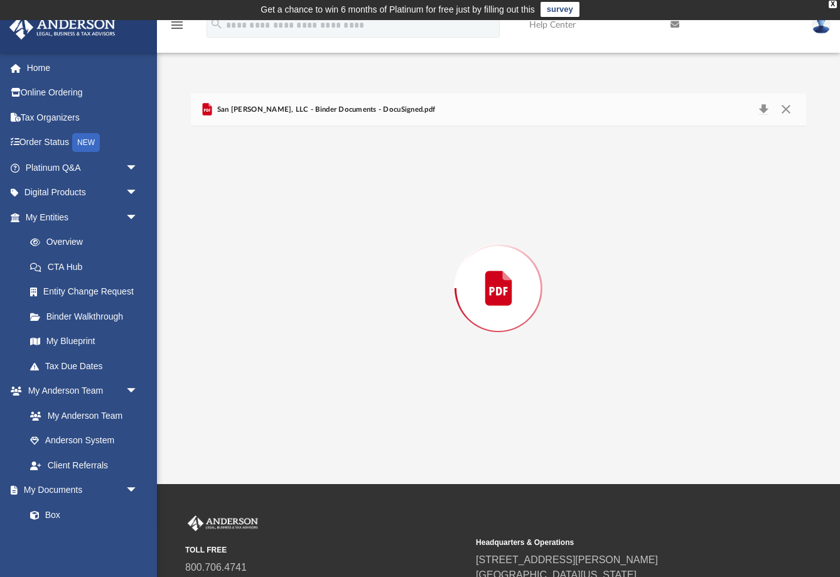
click at [462, 302] on div "Preview" at bounding box center [499, 288] width 85 height 85
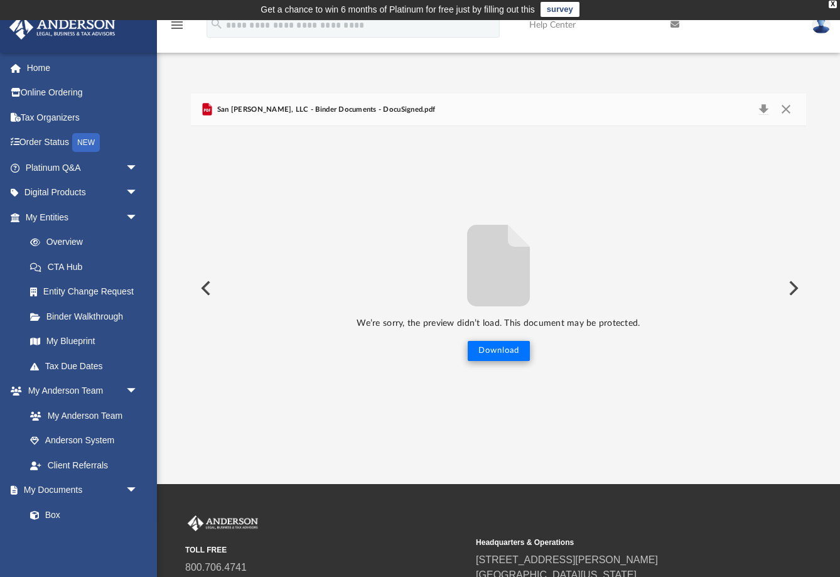
click at [506, 352] on button "Download" at bounding box center [499, 351] width 62 height 20
